Goal: Communication & Community: Share content

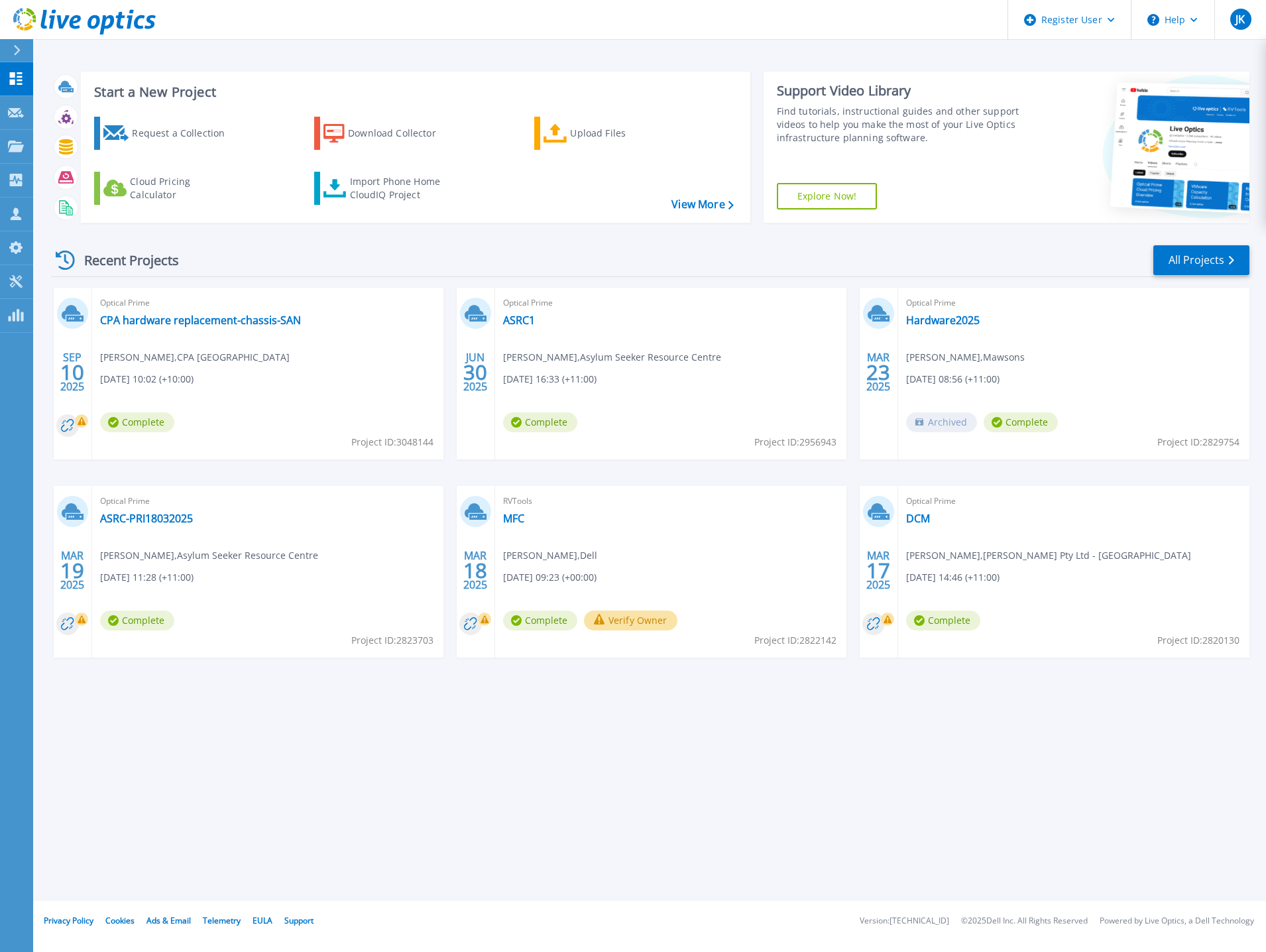
click at [223, 746] on div "Start a New Project Request a Collection Download Collector Upload Files Cloud …" at bounding box center [649, 451] width 1233 height 901
click at [243, 323] on link "CPA hardware replacement-chassis-SAN" at bounding box center [200, 320] width 201 height 13
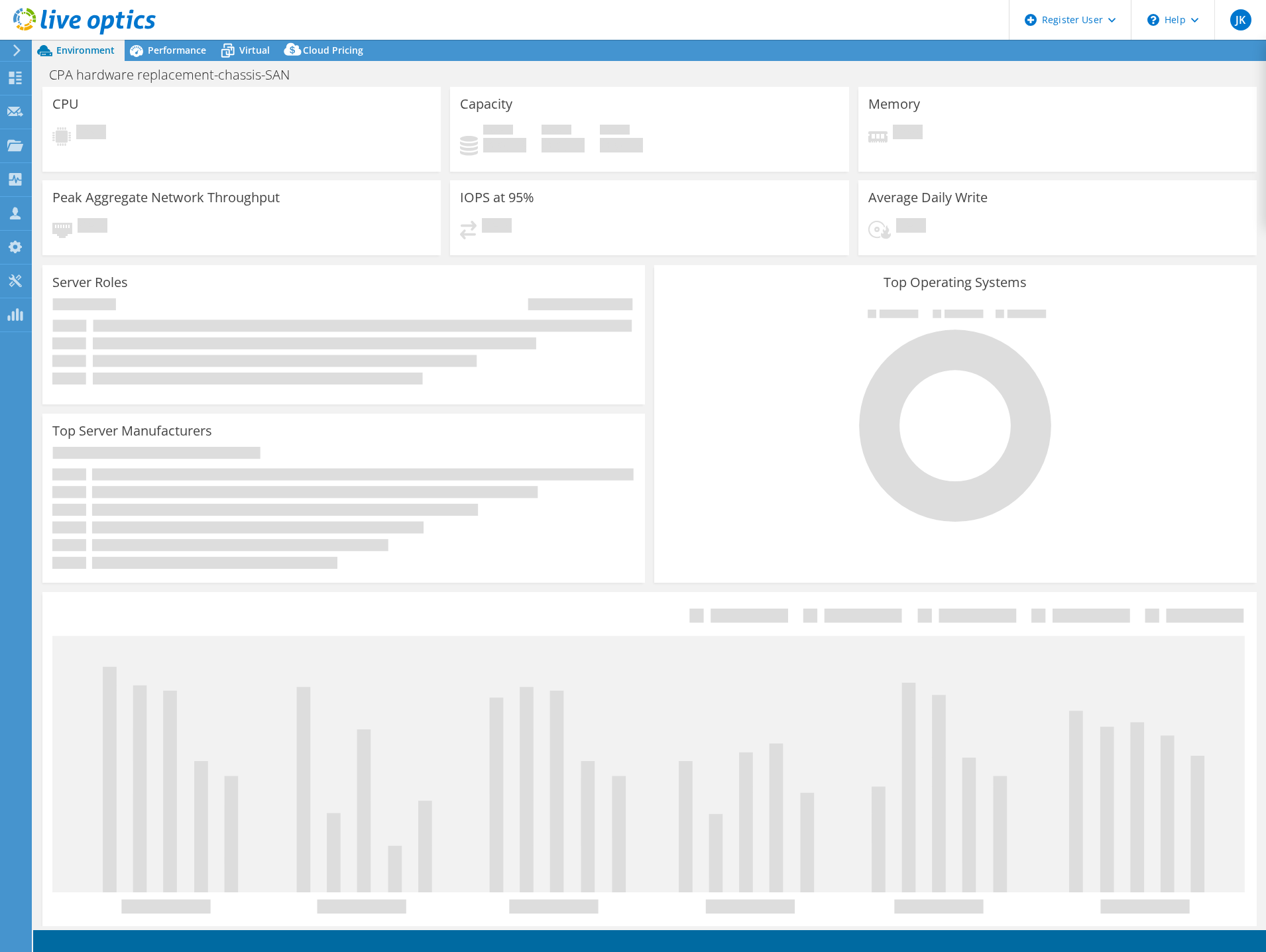
select select "USD"
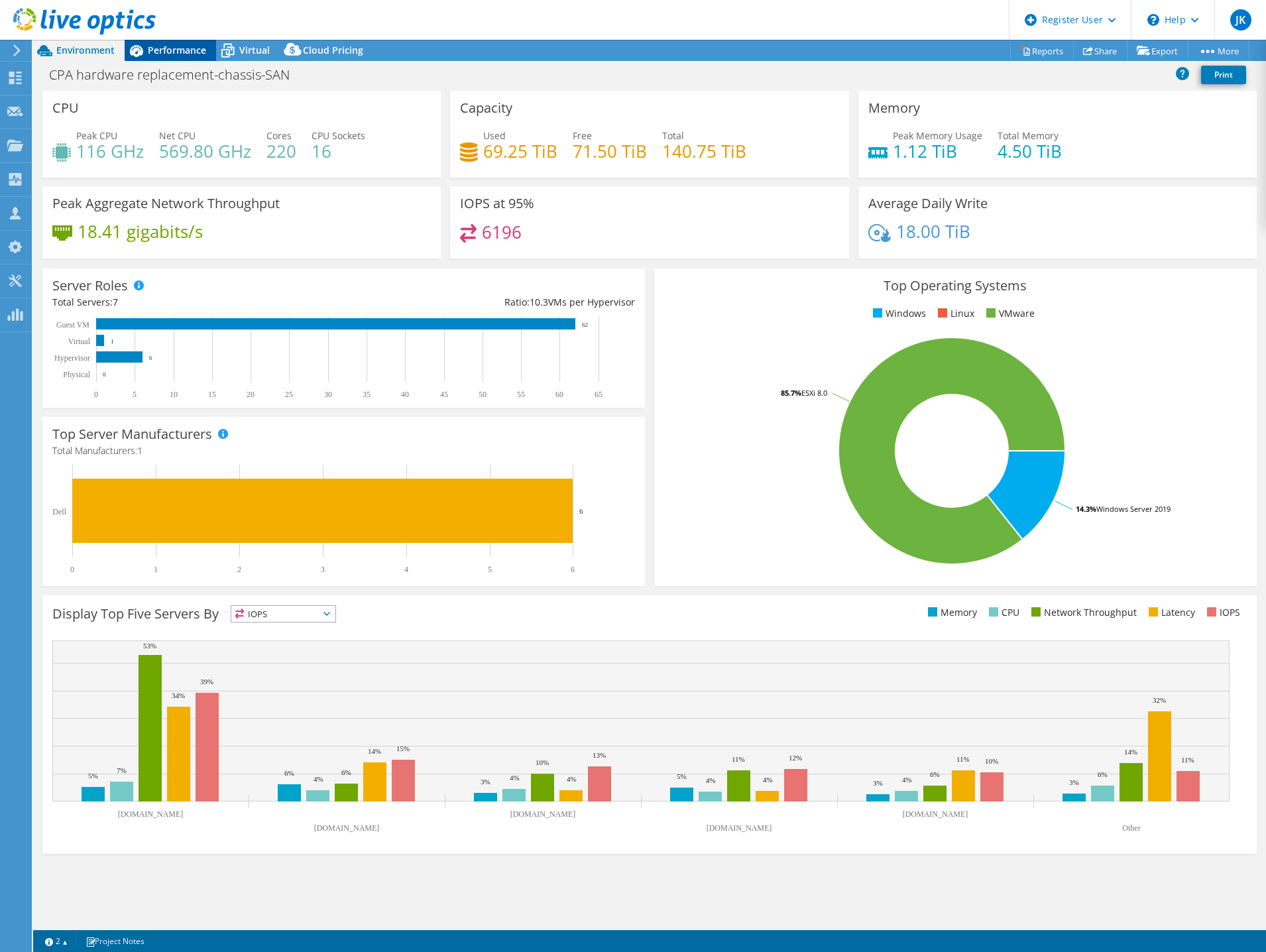
click at [165, 51] on span "Performance" at bounding box center [177, 50] width 59 height 12
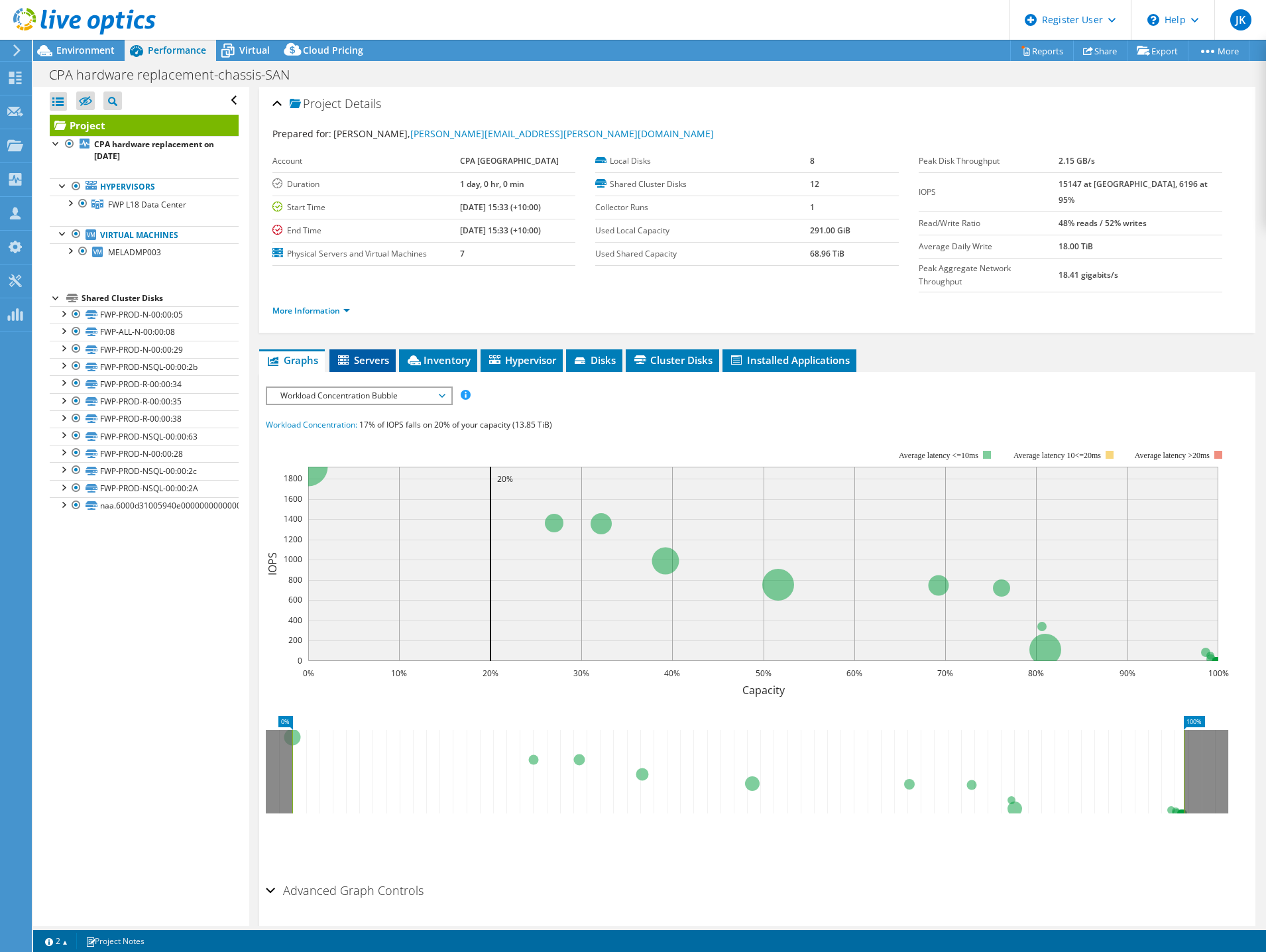
click at [375, 353] on span "Servers" at bounding box center [362, 359] width 53 height 13
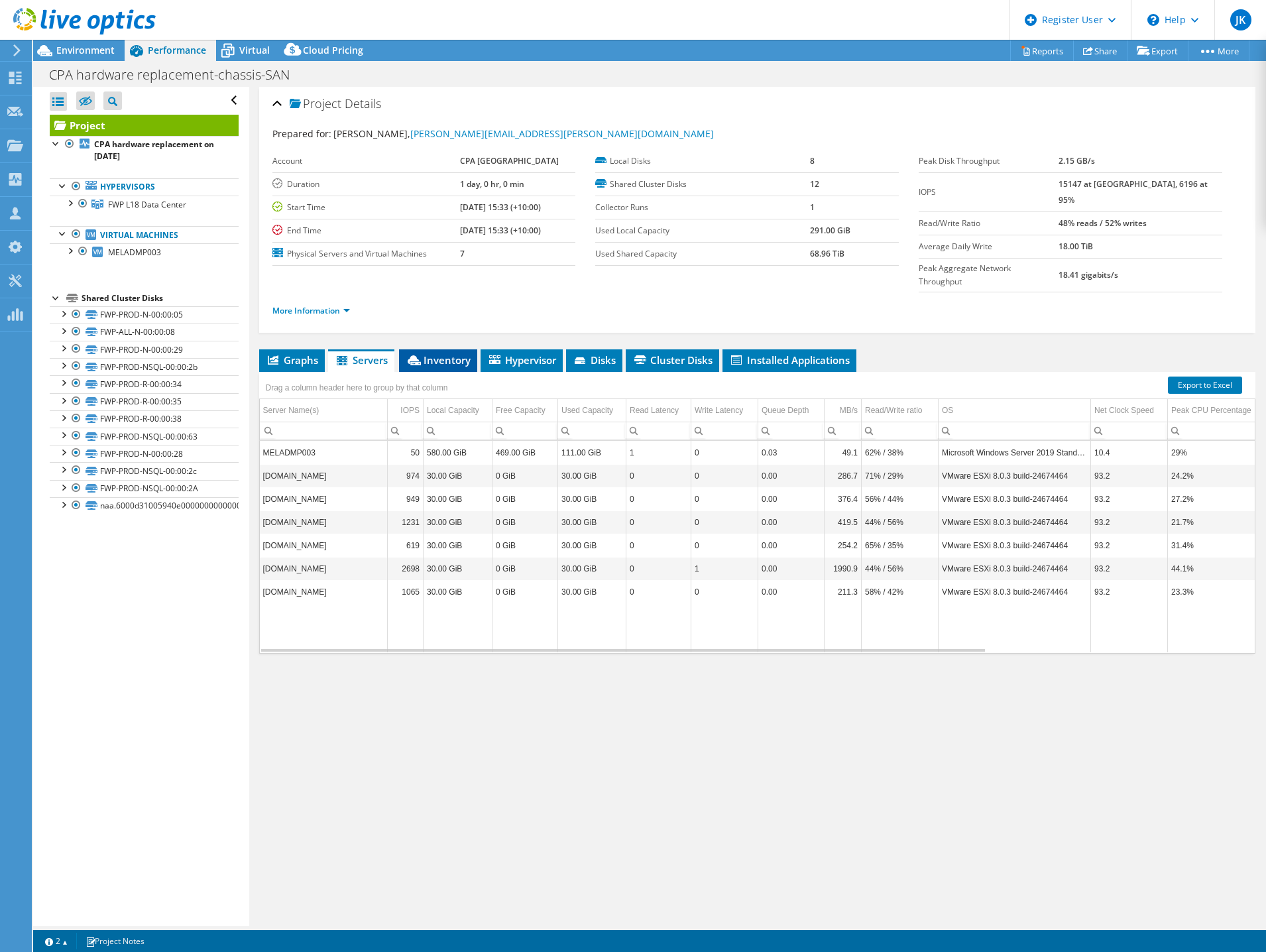
click at [455, 353] on span "Inventory" at bounding box center [438, 359] width 65 height 13
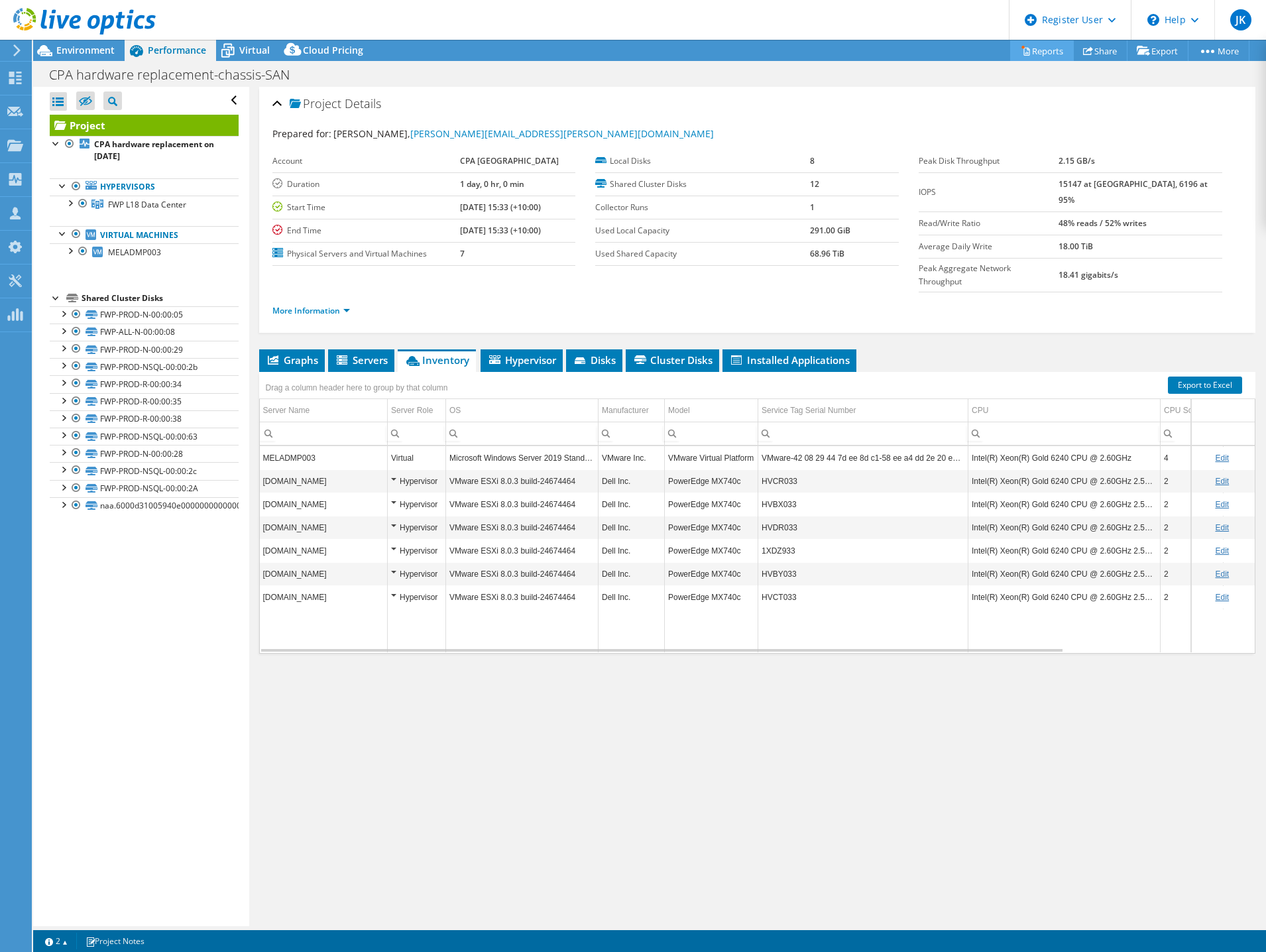
click at [1029, 48] on link "Reports" at bounding box center [1042, 51] width 63 height 20
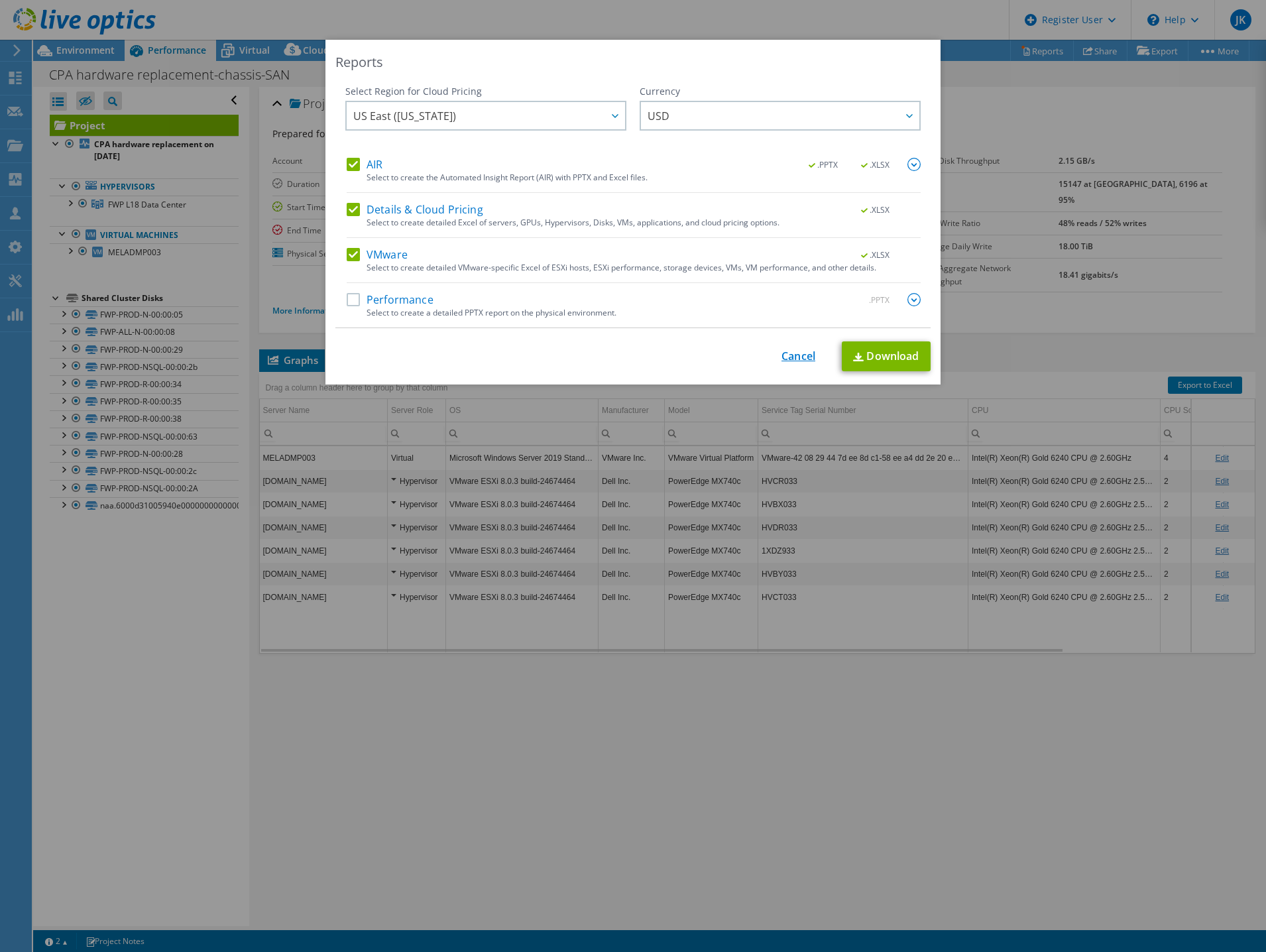
click at [789, 350] on link "Cancel" at bounding box center [798, 356] width 34 height 12
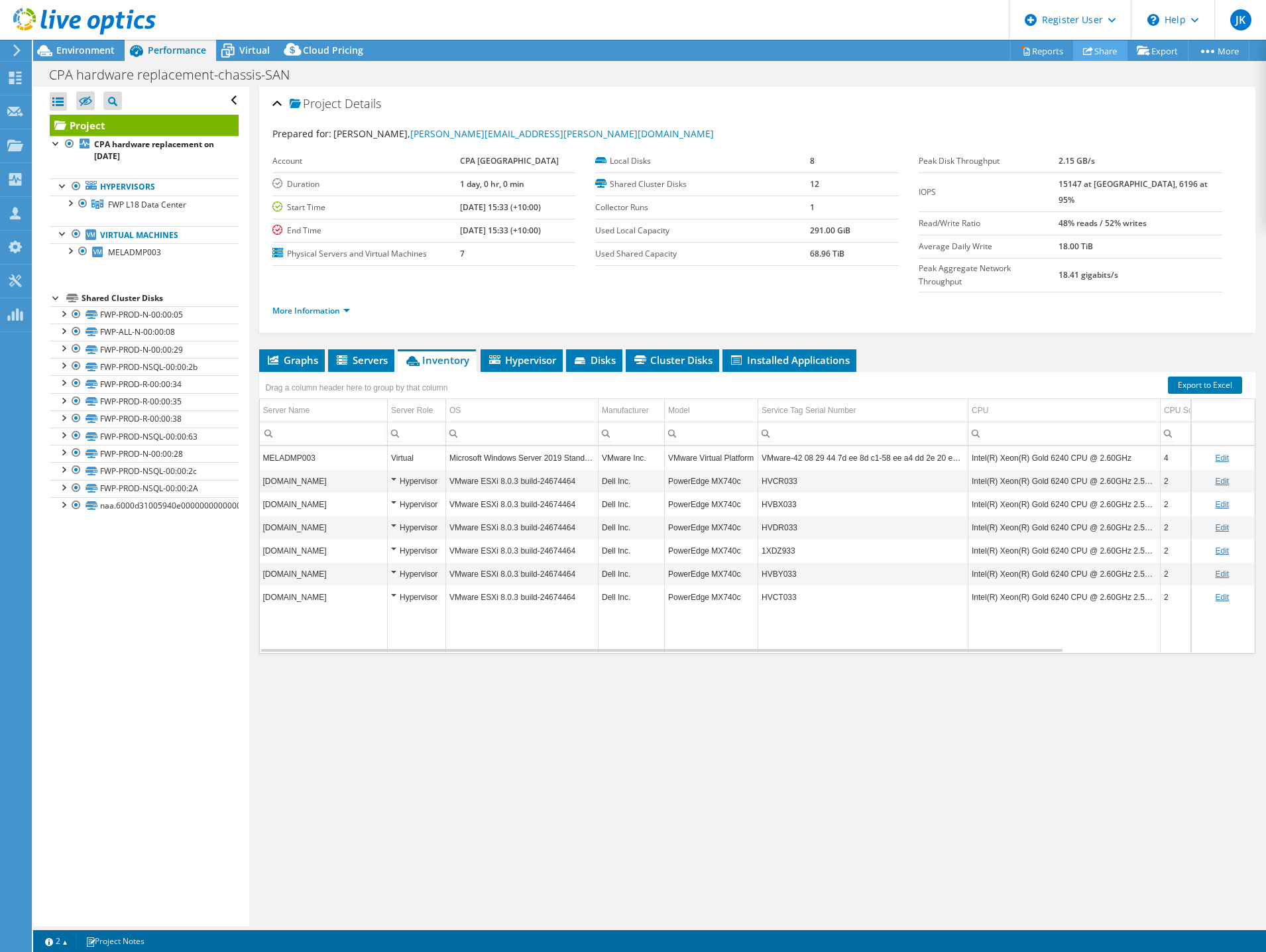
click at [1093, 58] on link "Share" at bounding box center [1100, 51] width 55 height 20
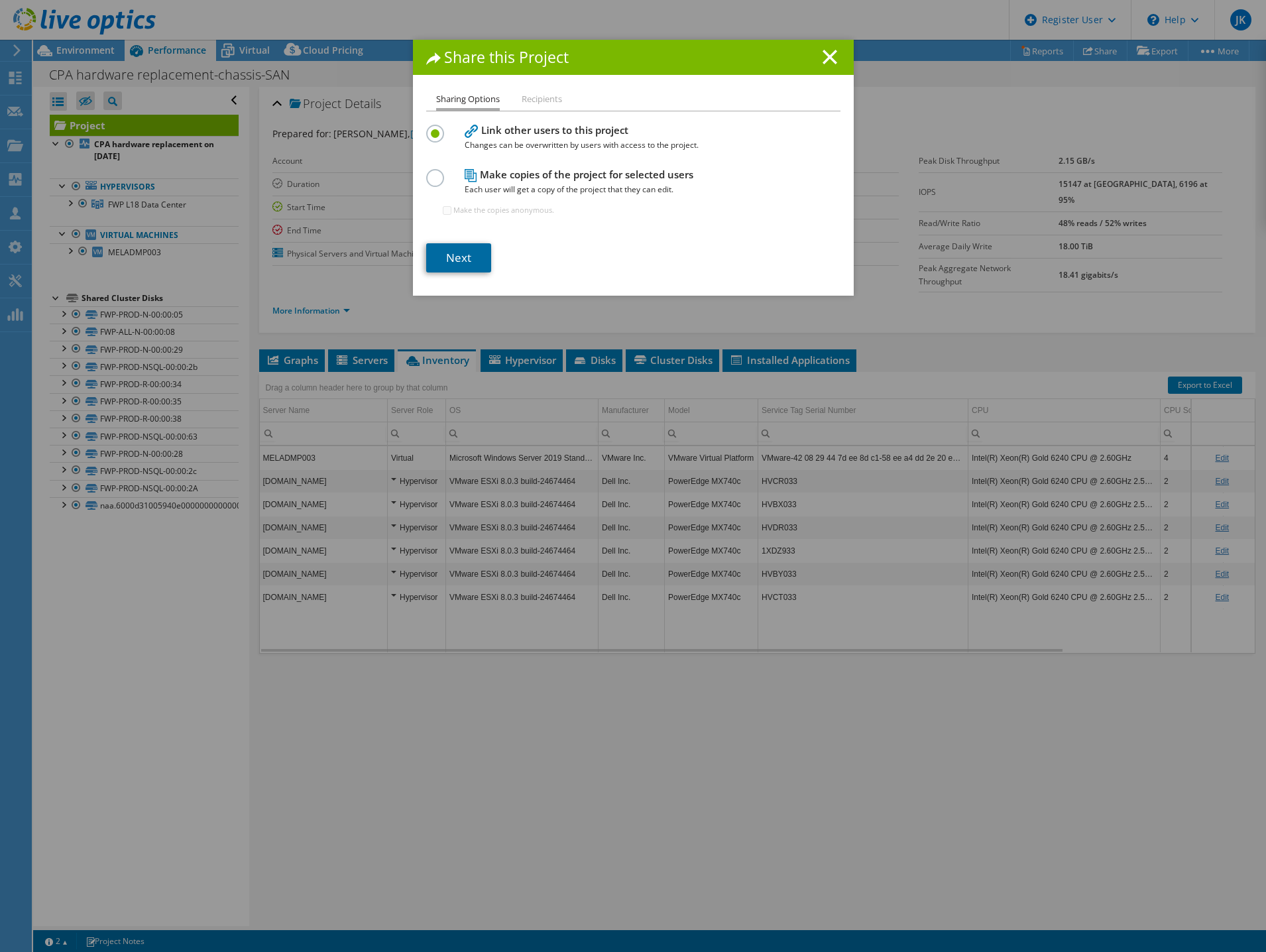
click at [468, 262] on link "Next" at bounding box center [458, 258] width 65 height 29
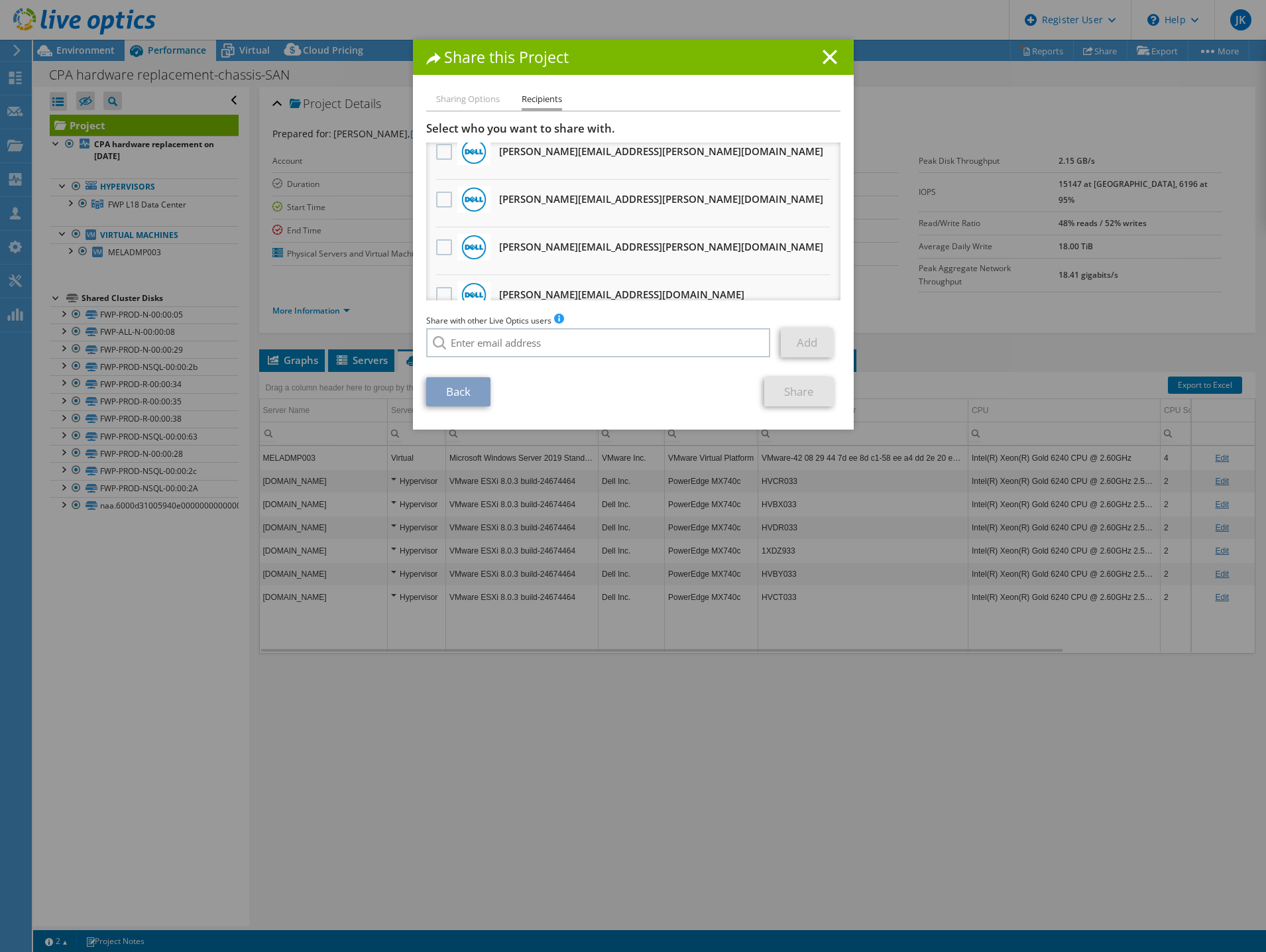
scroll to position [463, 0]
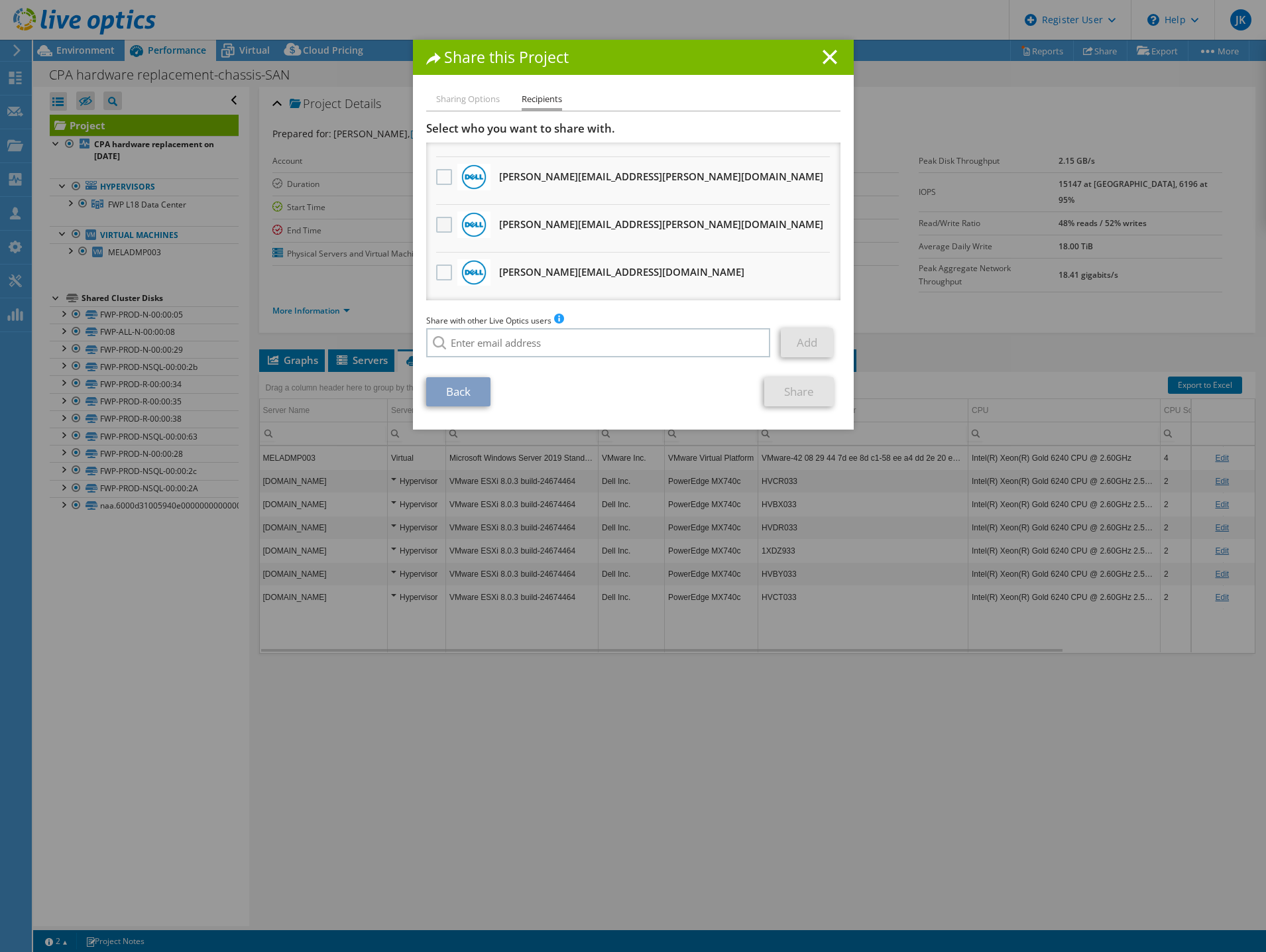
click at [441, 224] on label at bounding box center [446, 225] width 20 height 16
click at [0, 0] on input "checkbox" at bounding box center [0, 0] width 0 height 0
click at [437, 271] on label at bounding box center [446, 273] width 20 height 16
click at [0, 0] on input "checkbox" at bounding box center [0, 0] width 0 height 0
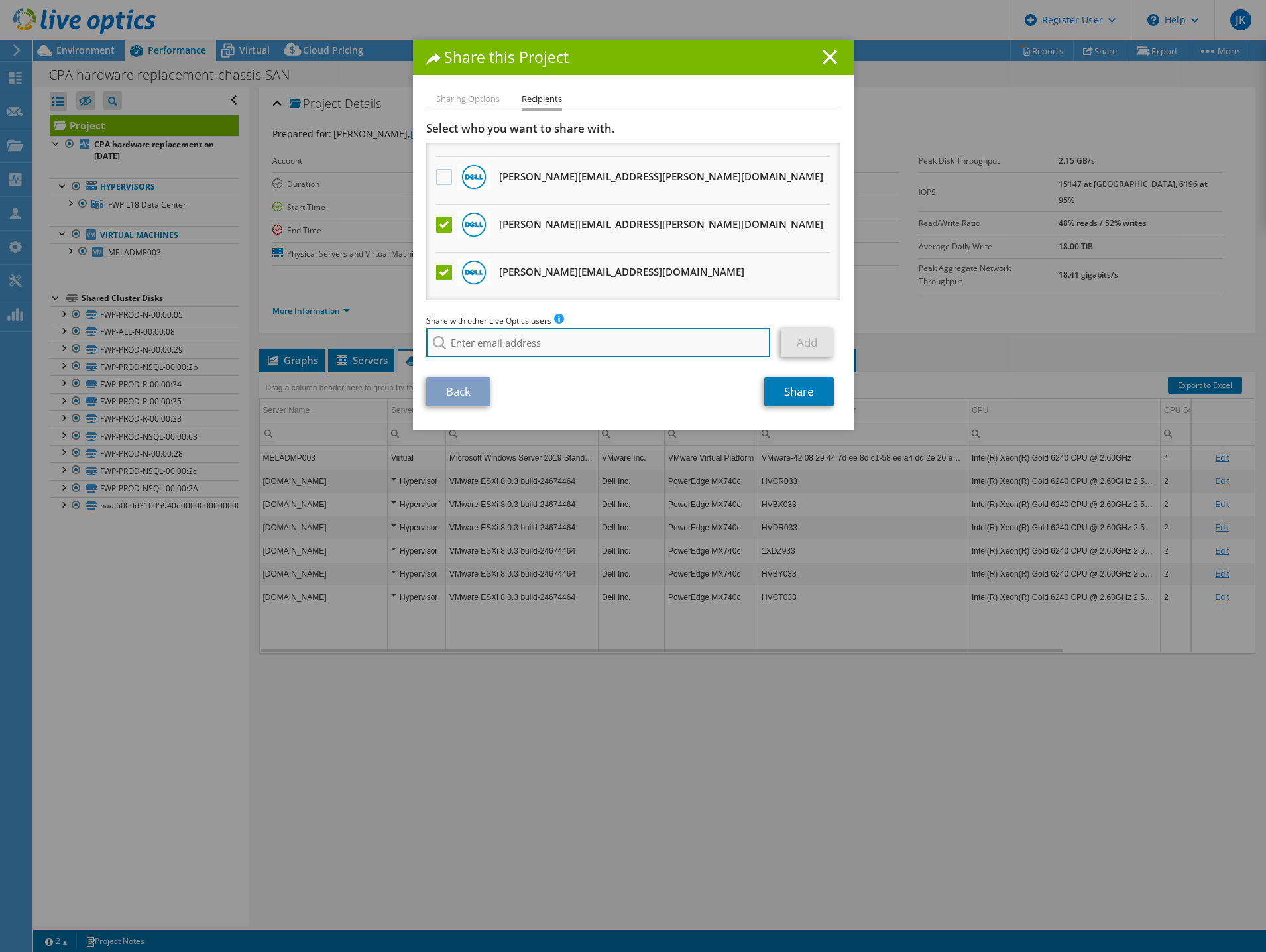
click at [576, 348] on input "search" at bounding box center [598, 342] width 344 height 29
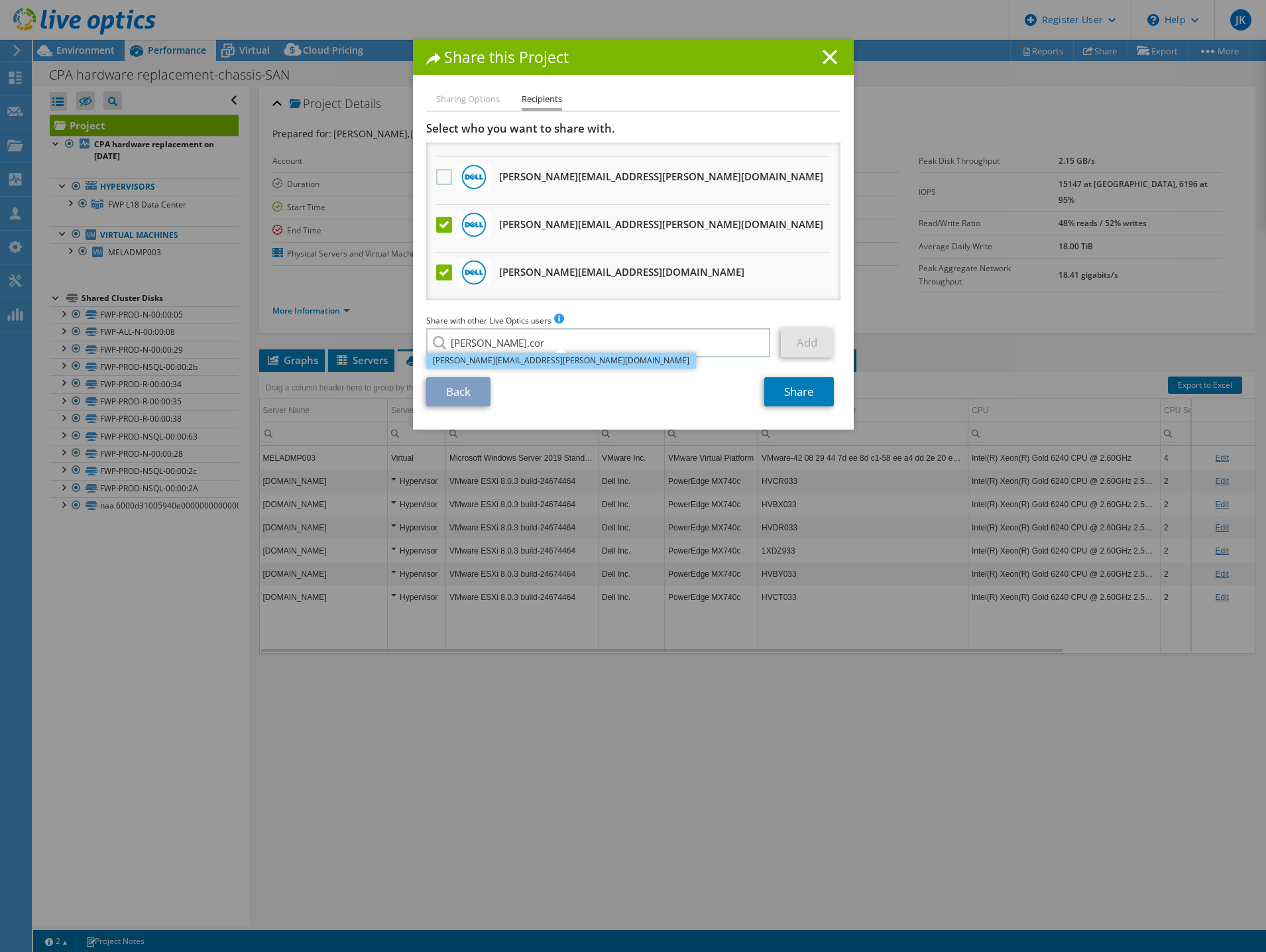
click at [529, 355] on li "[PERSON_NAME][EMAIL_ADDRESS][PERSON_NAME][DOMAIN_NAME]" at bounding box center [561, 361] width 269 height 16
type input "[PERSON_NAME][EMAIL_ADDRESS][PERSON_NAME][DOMAIN_NAME]"
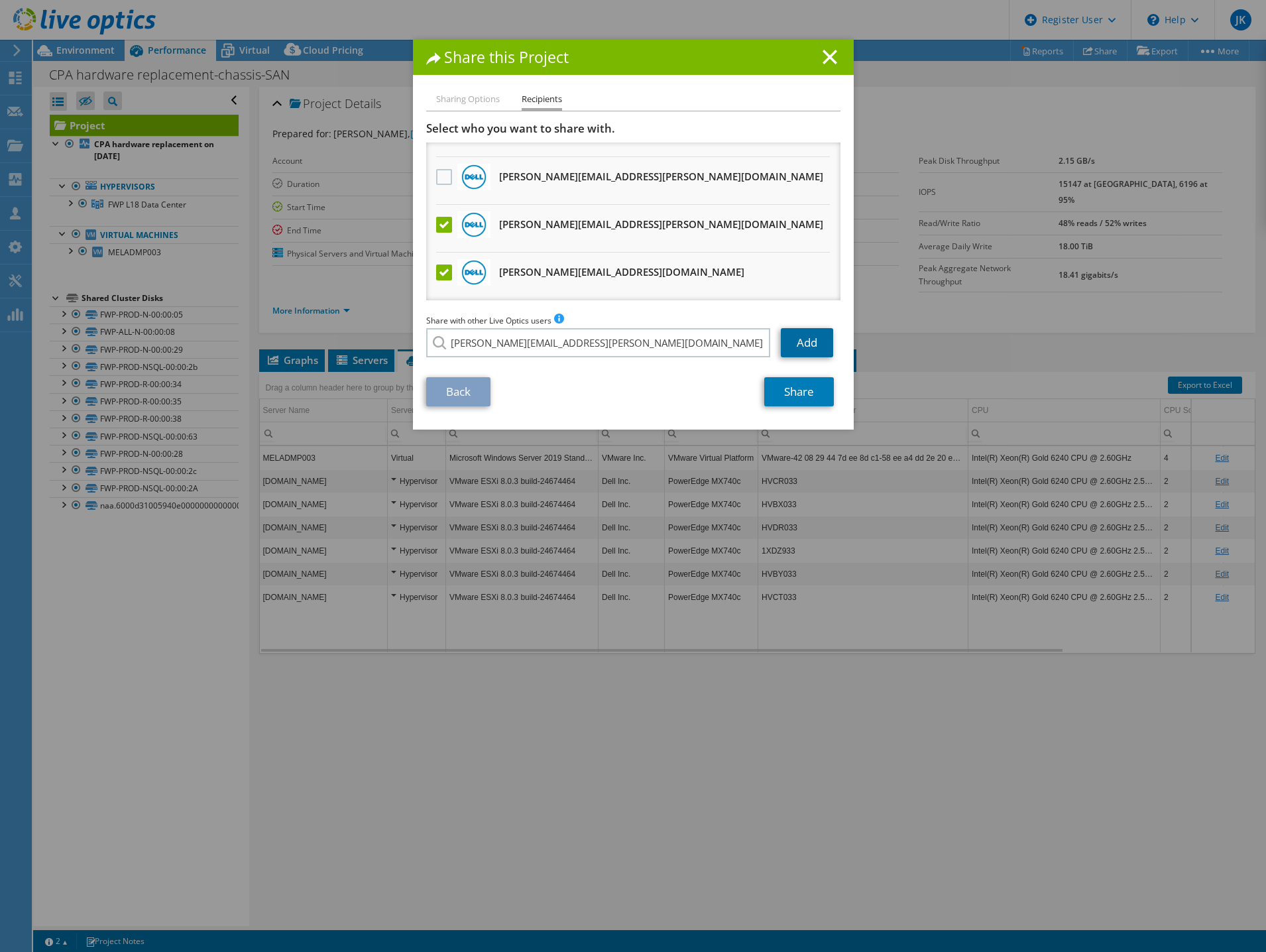
click at [826, 340] on link "Add" at bounding box center [807, 342] width 52 height 29
click at [619, 343] on input "search" at bounding box center [598, 342] width 344 height 29
type input "[PERSON_NAME][EMAIL_ADDRESS][DOMAIN_NAME]"
drag, startPoint x: 576, startPoint y: 343, endPoint x: 369, endPoint y: 333, distance: 207.2
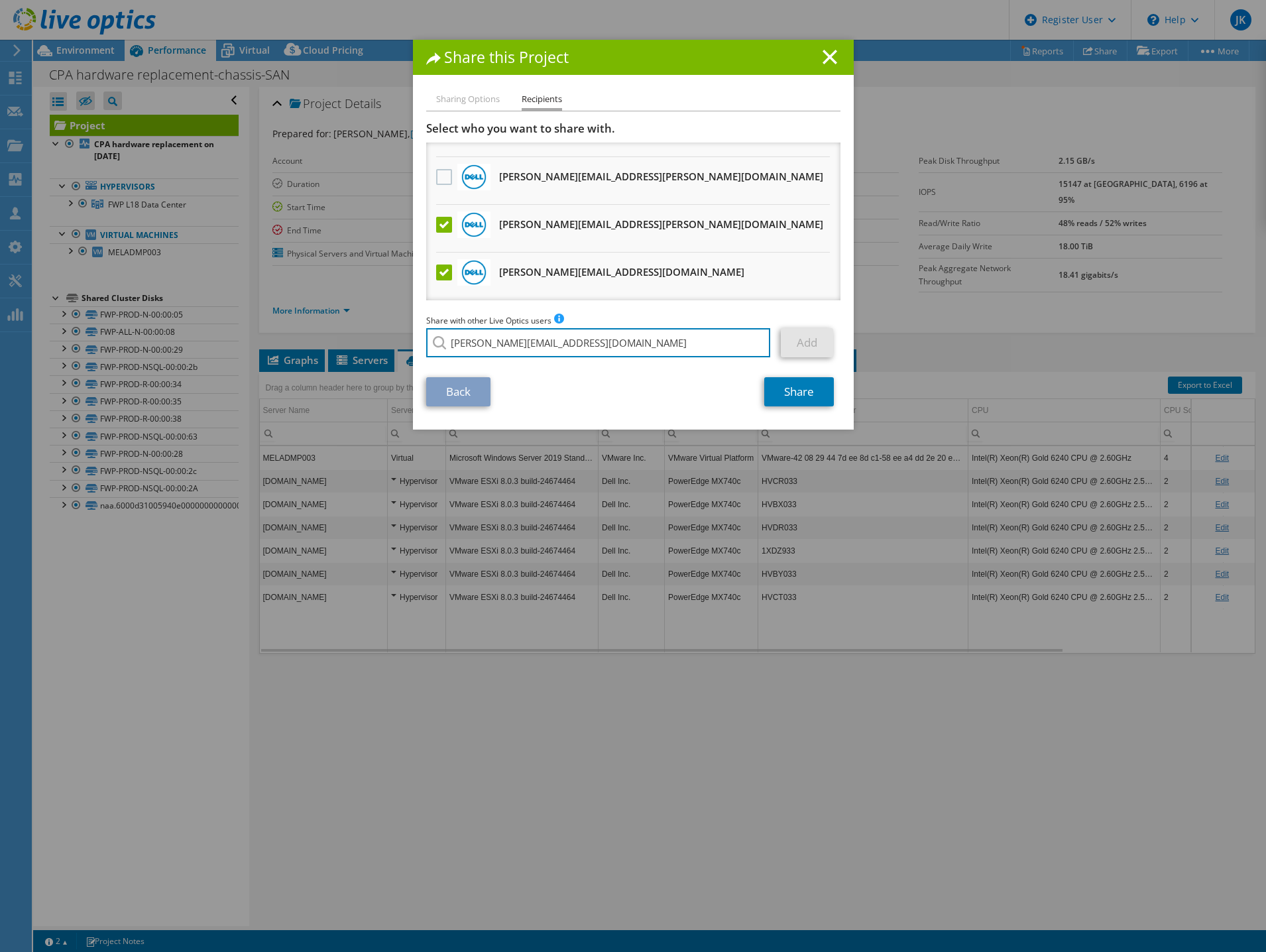
click at [370, 333] on div "Share this Project Sharing Options Recipients Link other users to this project …" at bounding box center [633, 476] width 1266 height 872
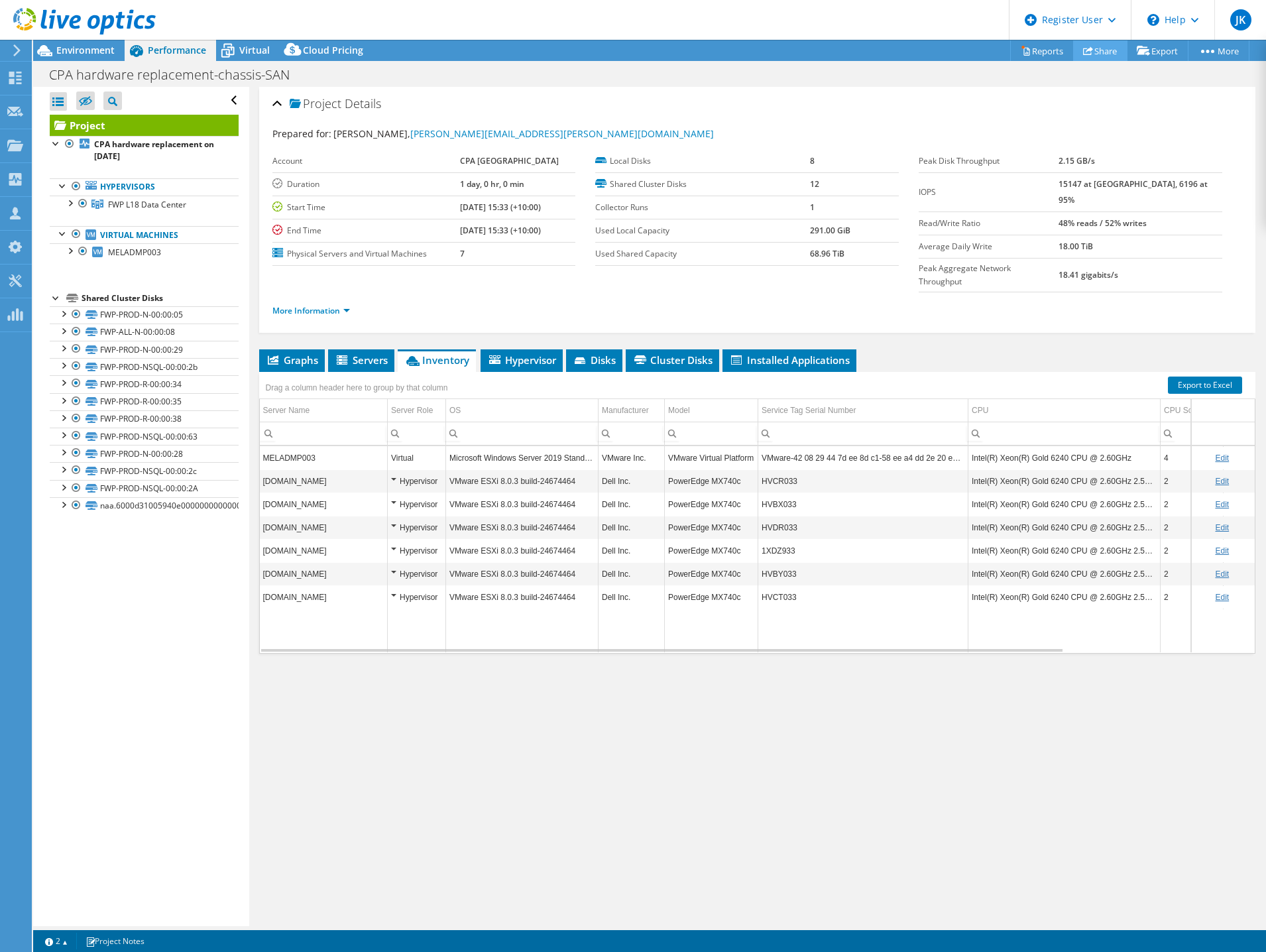
click at [1105, 44] on link "Share" at bounding box center [1100, 51] width 55 height 20
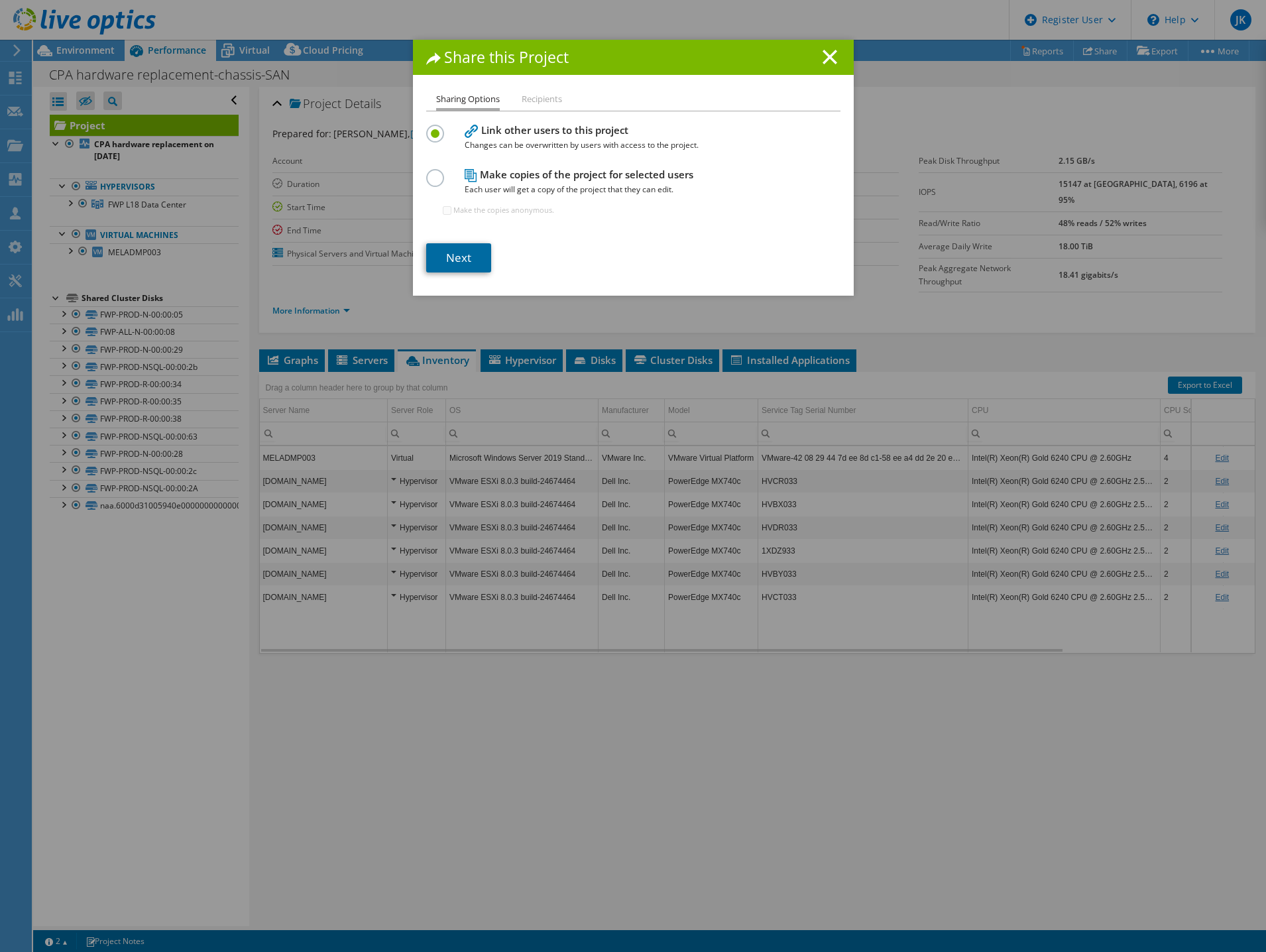
click at [441, 260] on link "Next" at bounding box center [458, 258] width 65 height 29
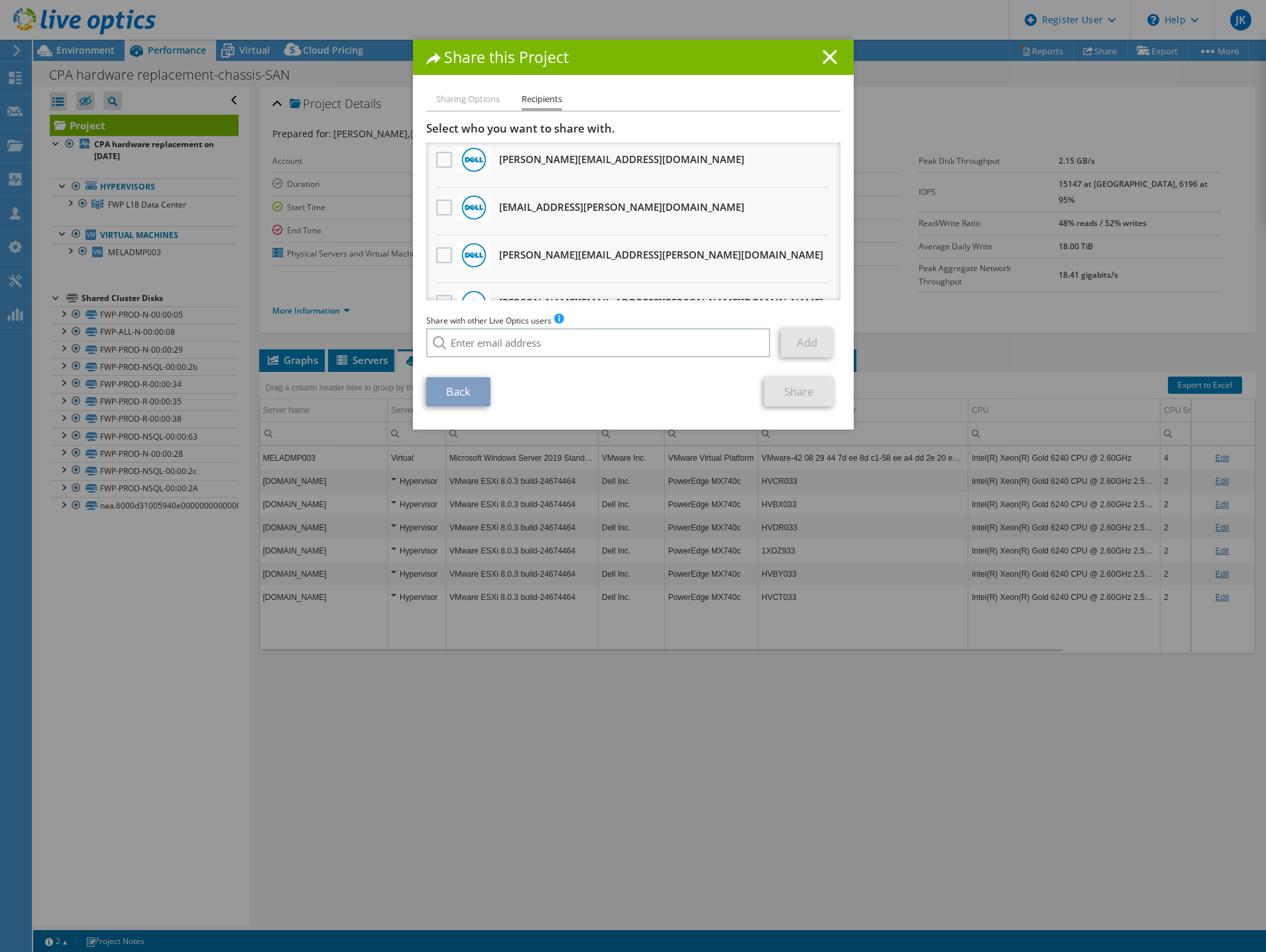
scroll to position [463, 0]
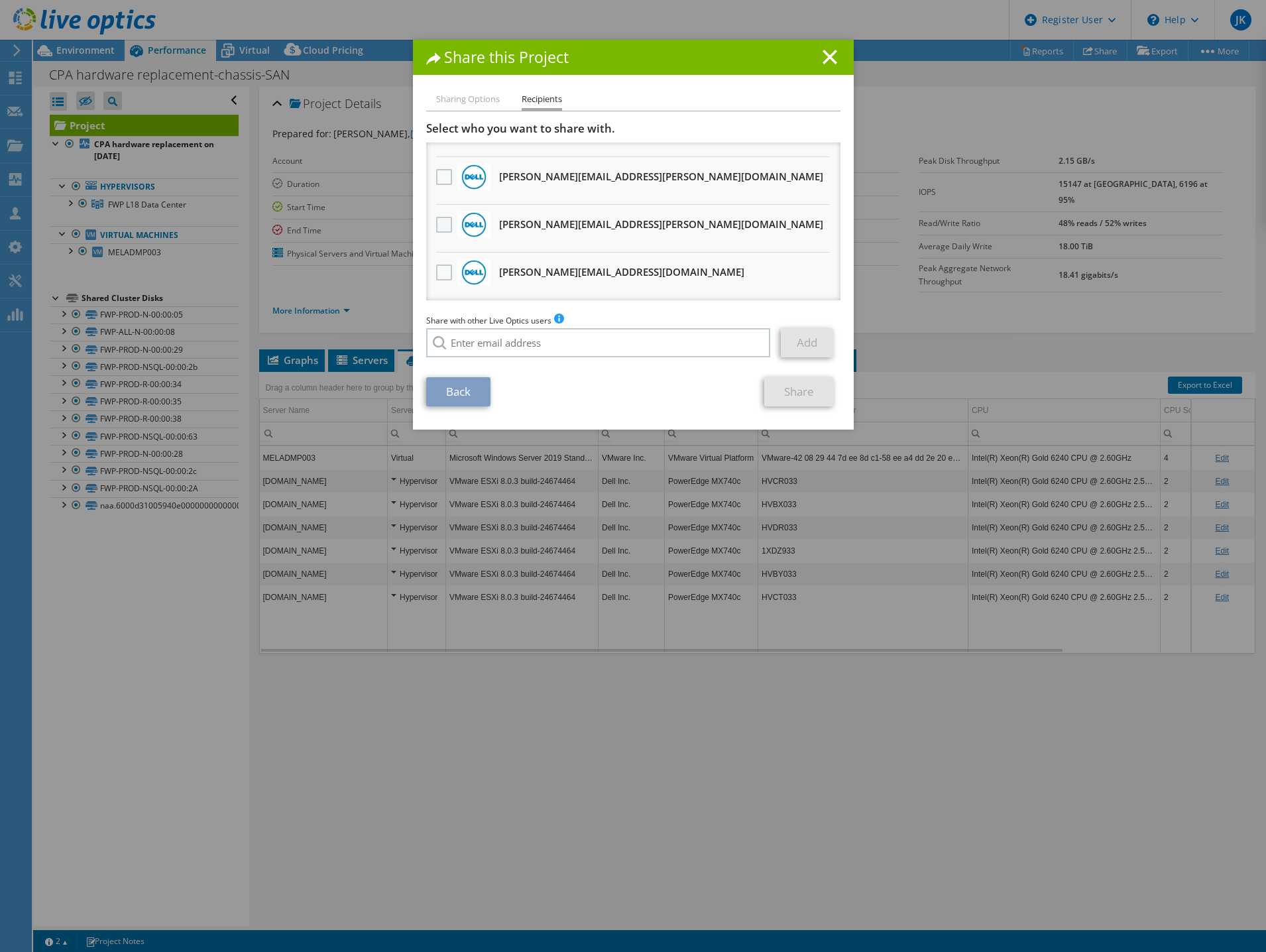
click at [443, 226] on label at bounding box center [446, 225] width 20 height 16
click at [0, 0] on input "checkbox" at bounding box center [0, 0] width 0 height 0
click at [440, 269] on label at bounding box center [446, 273] width 20 height 16
click at [0, 0] on input "checkbox" at bounding box center [0, 0] width 0 height 0
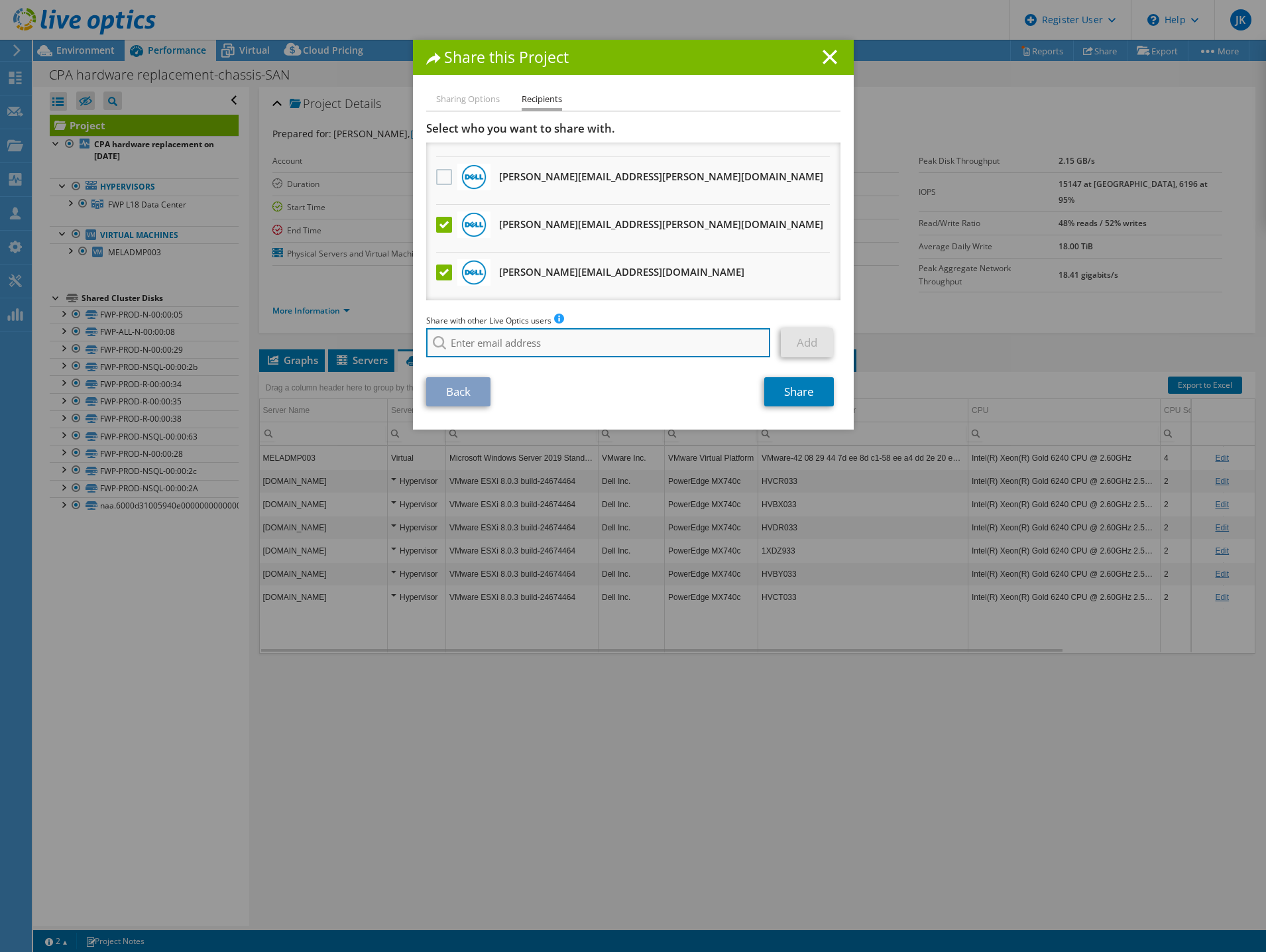
click at [469, 342] on input "search" at bounding box center [598, 342] width 344 height 29
paste input "[PERSON_NAME][EMAIL_ADDRESS][DOMAIN_NAME]"
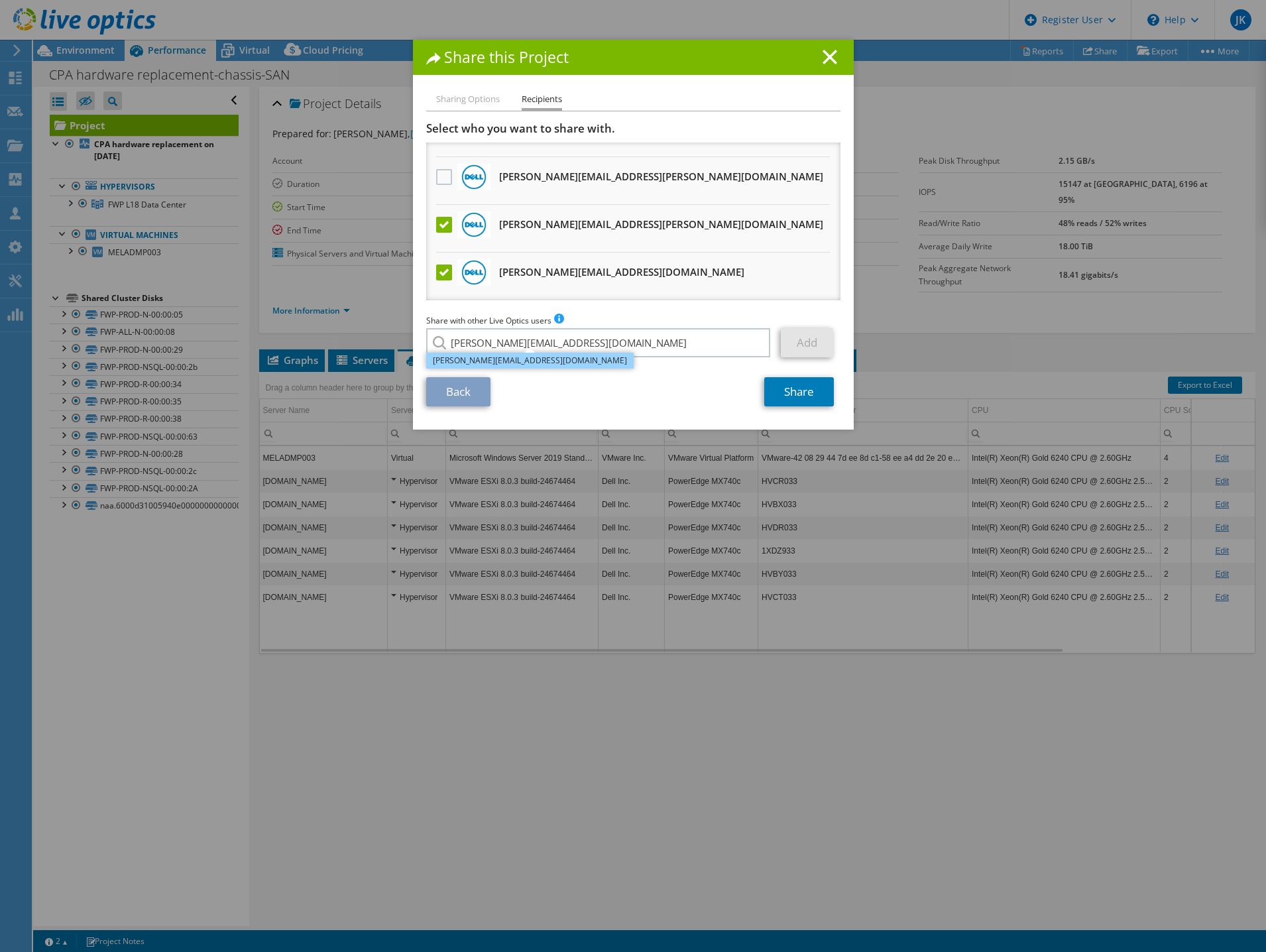
click at [505, 362] on li "[PERSON_NAME][EMAIL_ADDRESS][DOMAIN_NAME]" at bounding box center [530, 361] width 208 height 16
type input "[PERSON_NAME][EMAIL_ADDRESS][DOMAIN_NAME]"
click at [795, 344] on link "Add" at bounding box center [807, 342] width 52 height 29
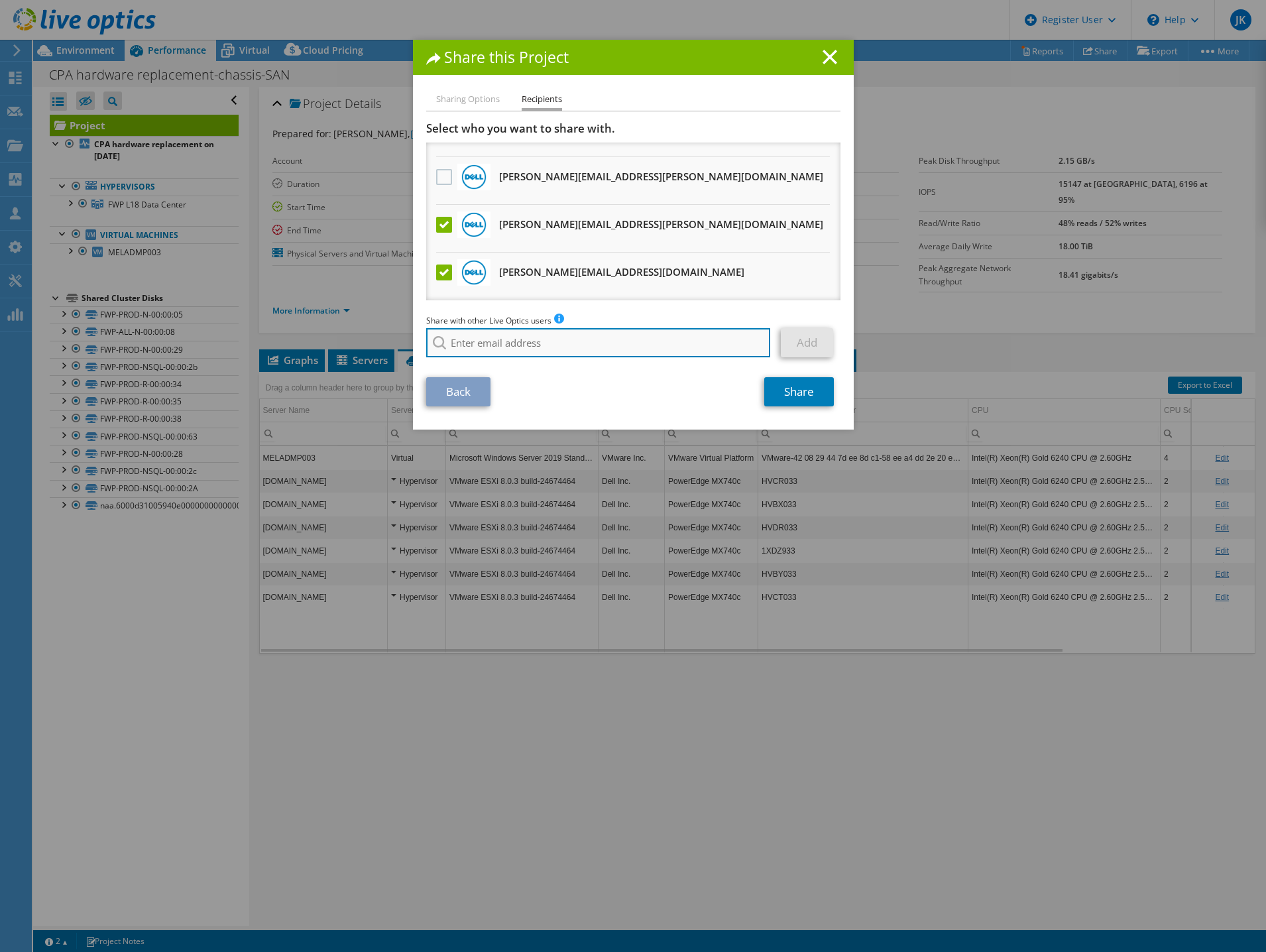
click at [618, 339] on input "search" at bounding box center [598, 342] width 344 height 29
click at [519, 360] on li "[PERSON_NAME][EMAIL_ADDRESS][PERSON_NAME][DOMAIN_NAME]" at bounding box center [561, 352] width 269 height 16
type input "[PERSON_NAME][EMAIL_ADDRESS][PERSON_NAME][DOMAIN_NAME]"
click at [797, 347] on link "Add" at bounding box center [807, 342] width 52 height 29
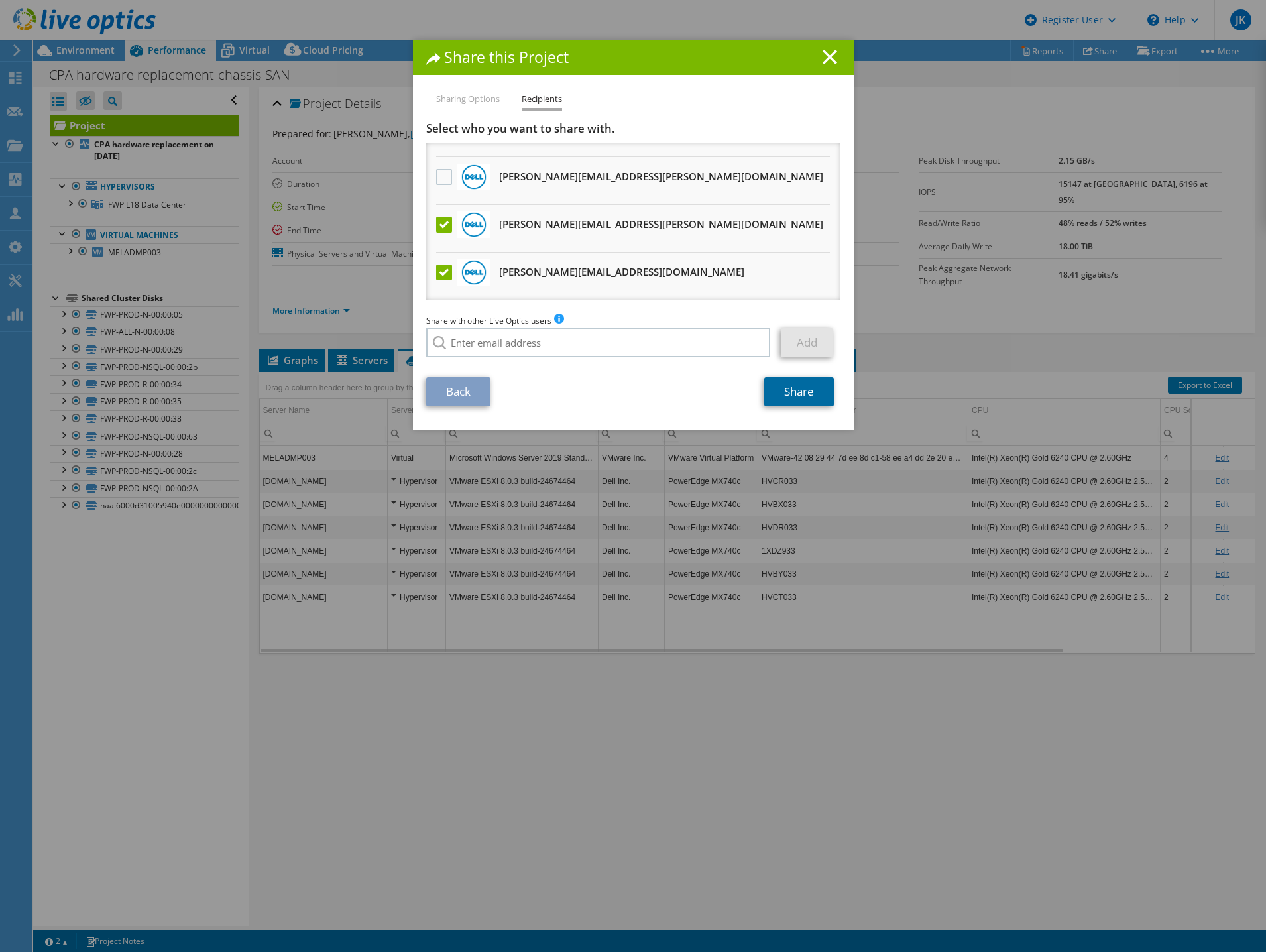
click at [790, 391] on link "Share" at bounding box center [799, 391] width 70 height 29
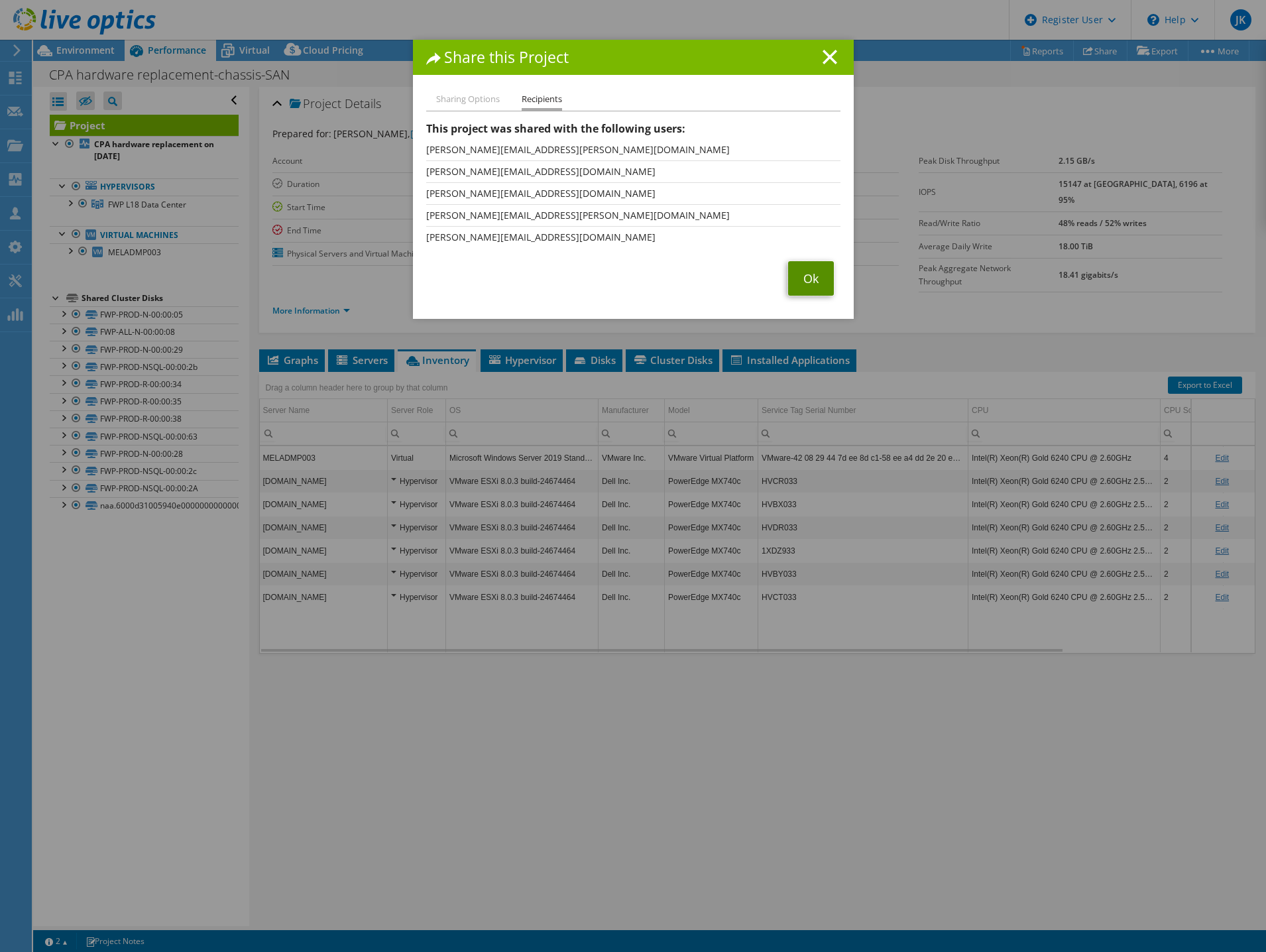
click at [800, 280] on link "Ok" at bounding box center [811, 278] width 46 height 34
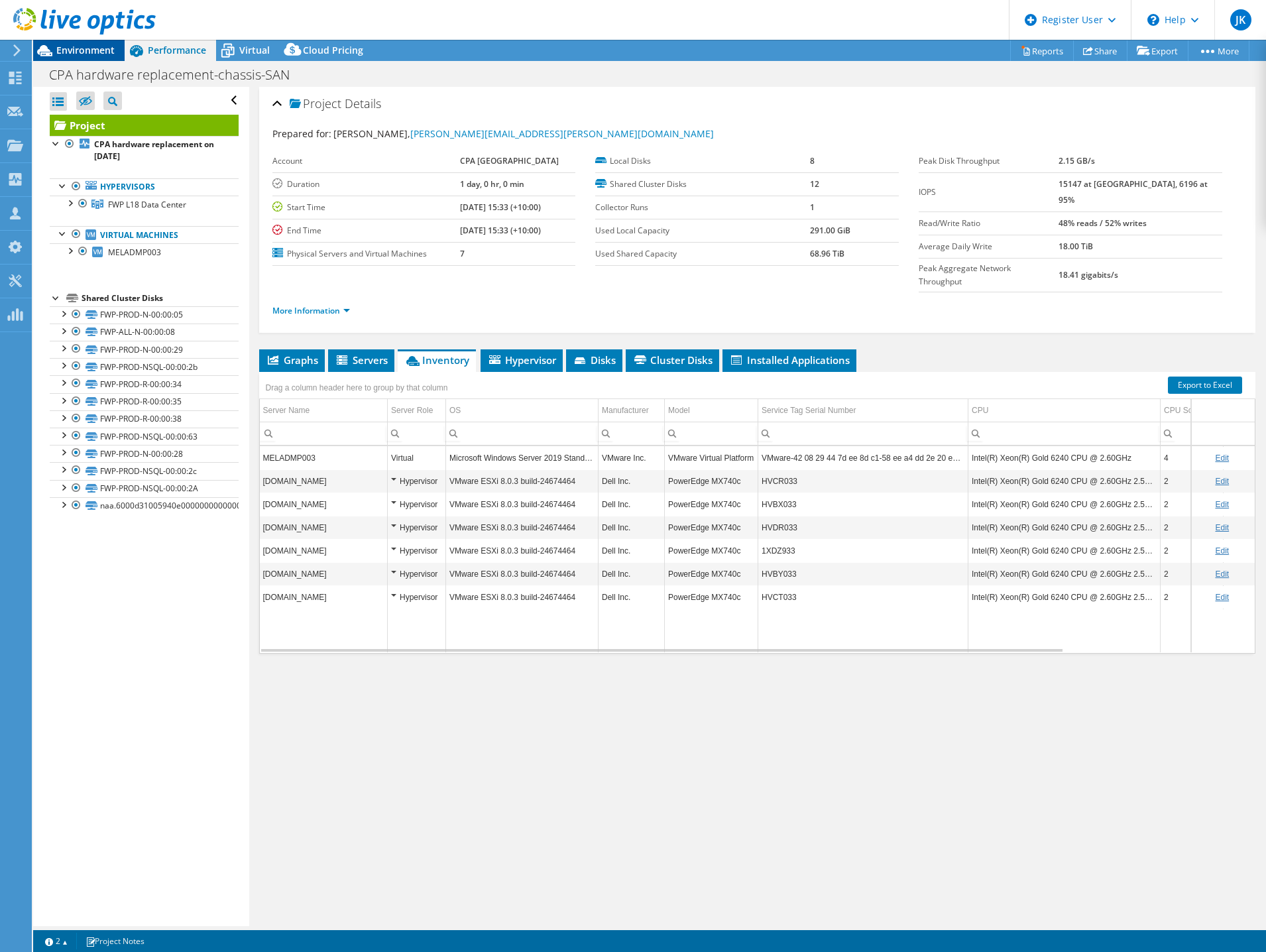
click at [95, 59] on div "Environment" at bounding box center [78, 50] width 91 height 21
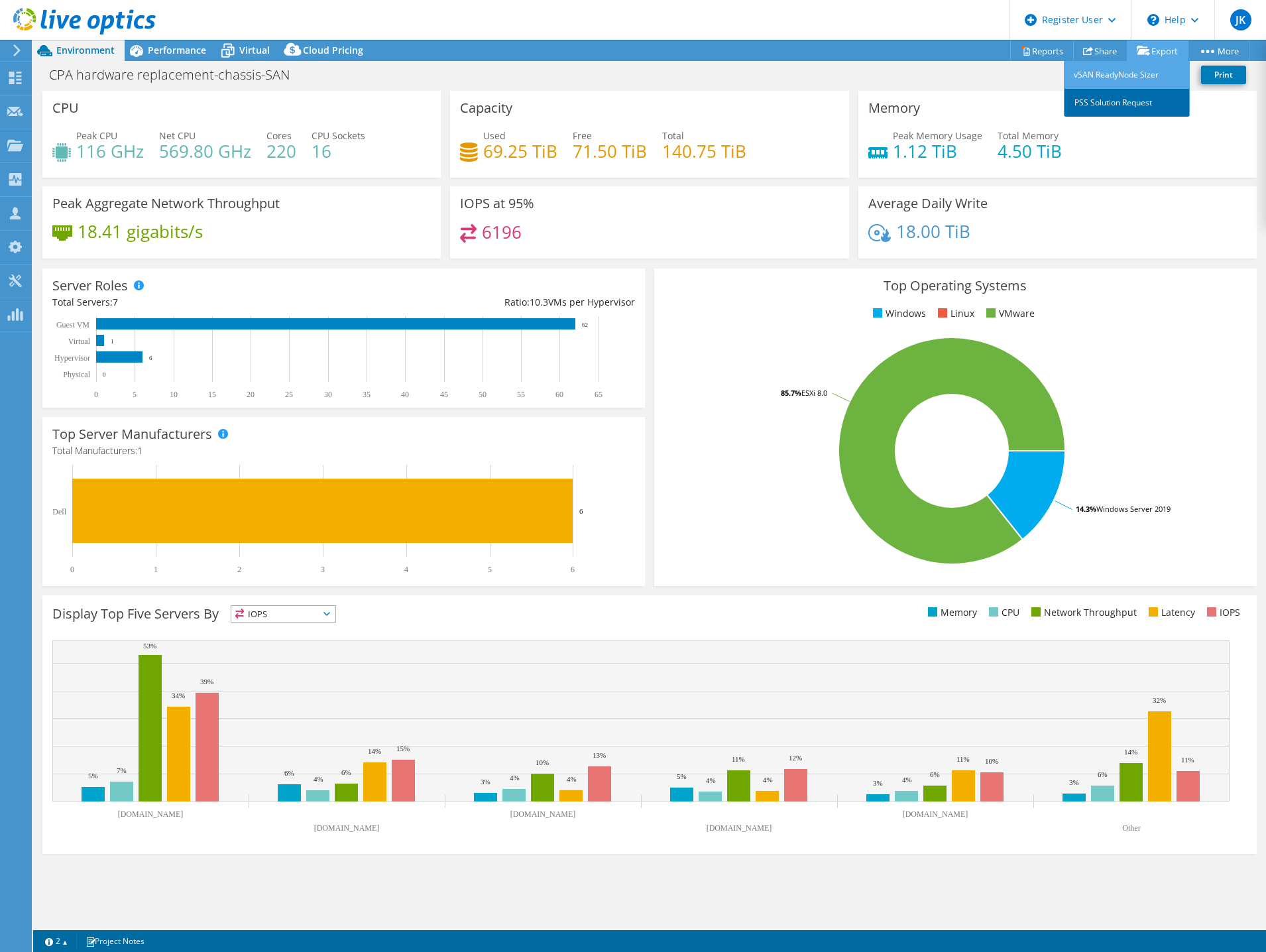
click at [1134, 96] on link "PSS Solution Request" at bounding box center [1126, 103] width 126 height 28
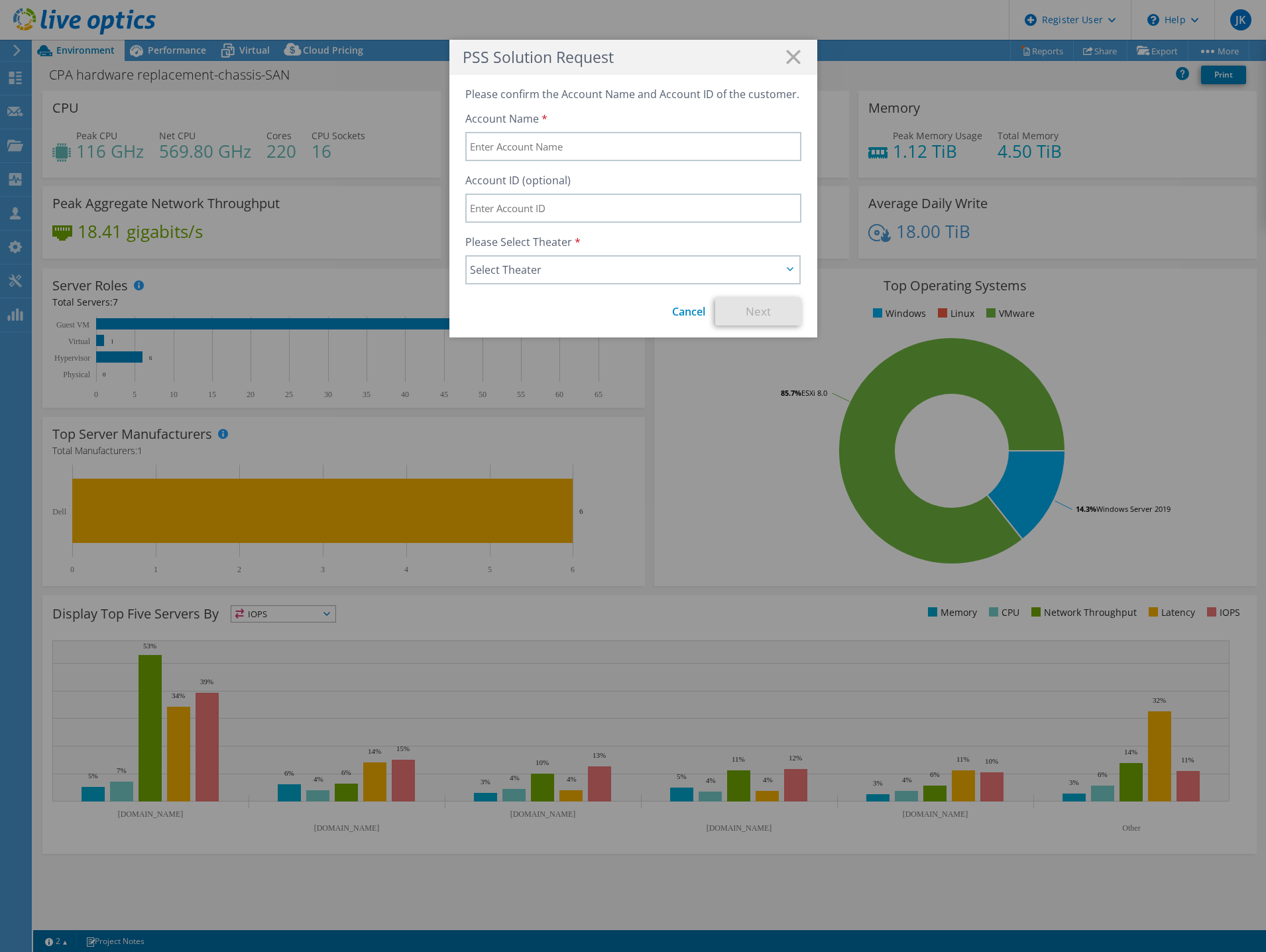
click at [614, 284] on div "Please confirm the Account Name and Account ID of the customer. Account Name Ac…" at bounding box center [633, 206] width 368 height 262
click at [612, 269] on span "Select Theater" at bounding box center [626, 269] width 313 height 16
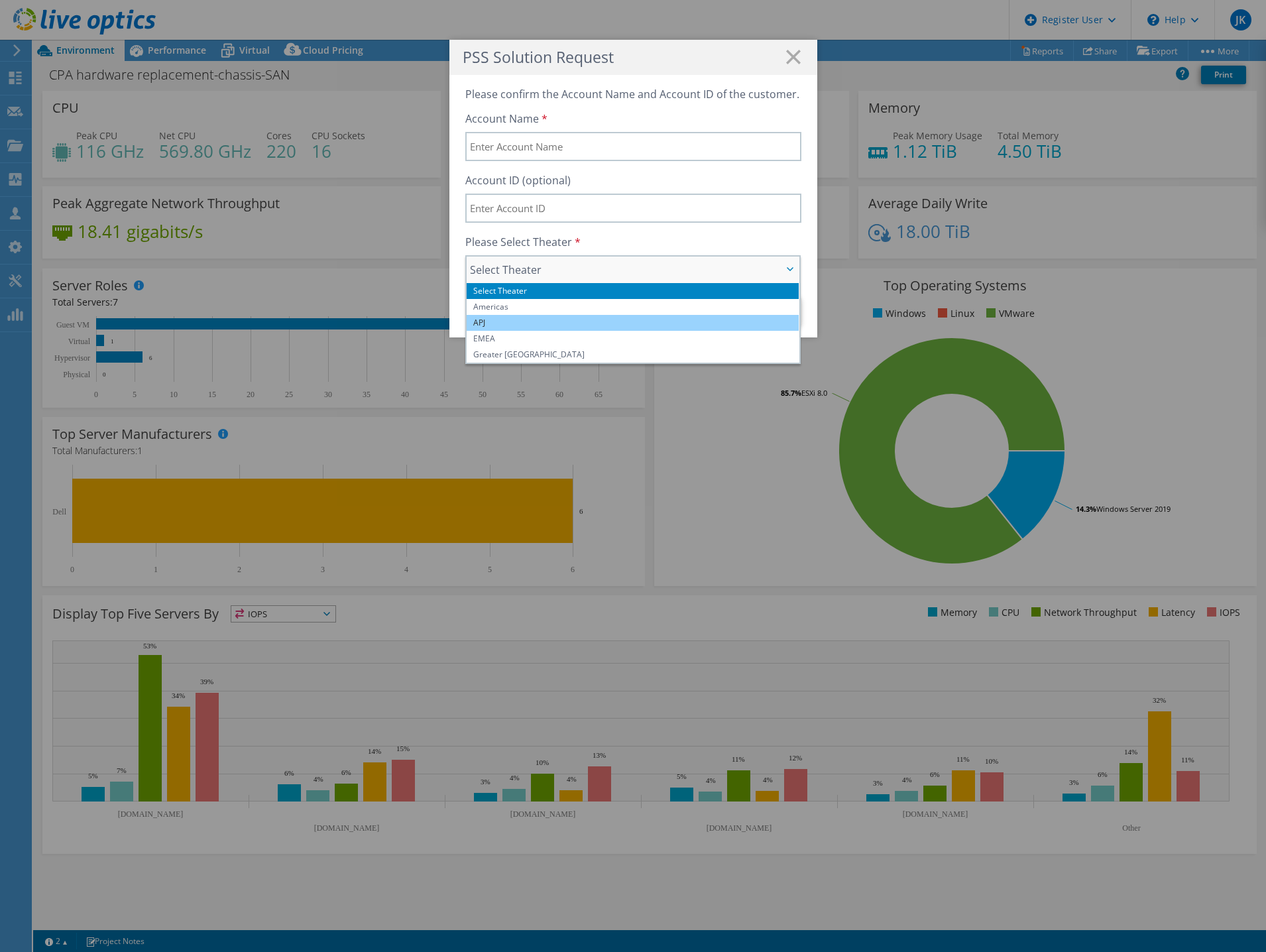
click at [509, 327] on li "APJ" at bounding box center [633, 323] width 333 height 16
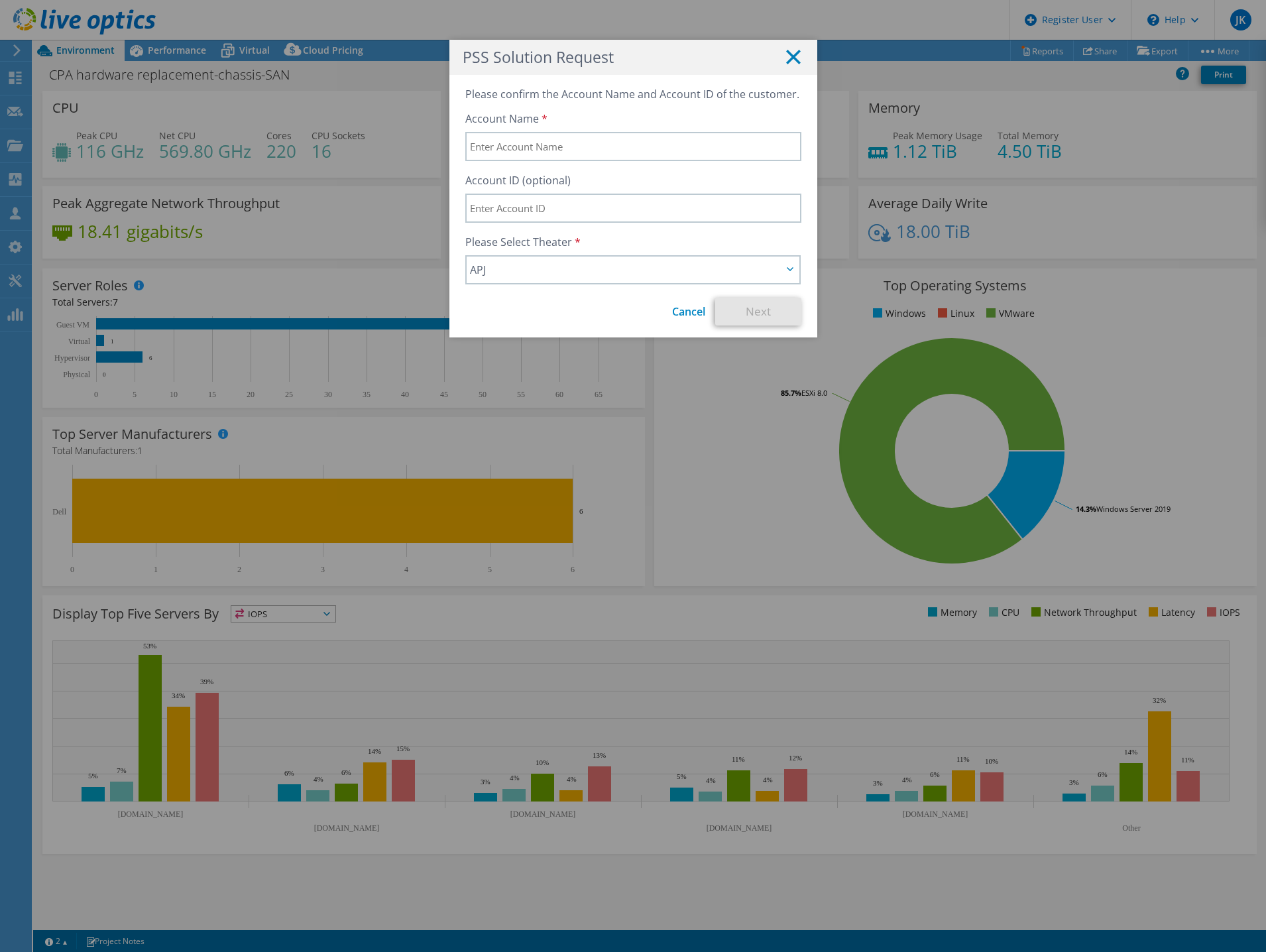
click at [787, 55] on line at bounding box center [793, 57] width 13 height 13
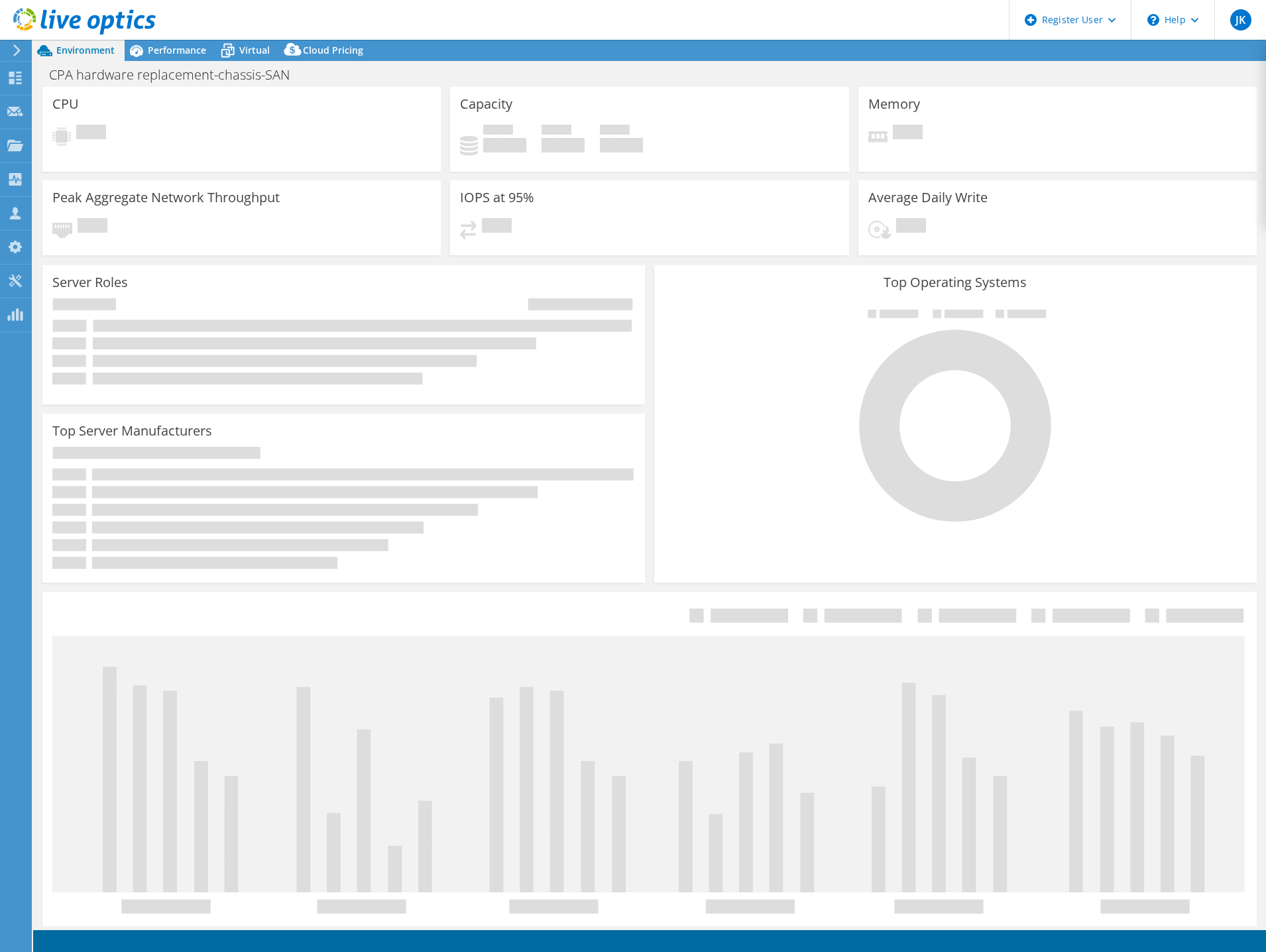
select select "USD"
